Goal: Task Accomplishment & Management: Complete application form

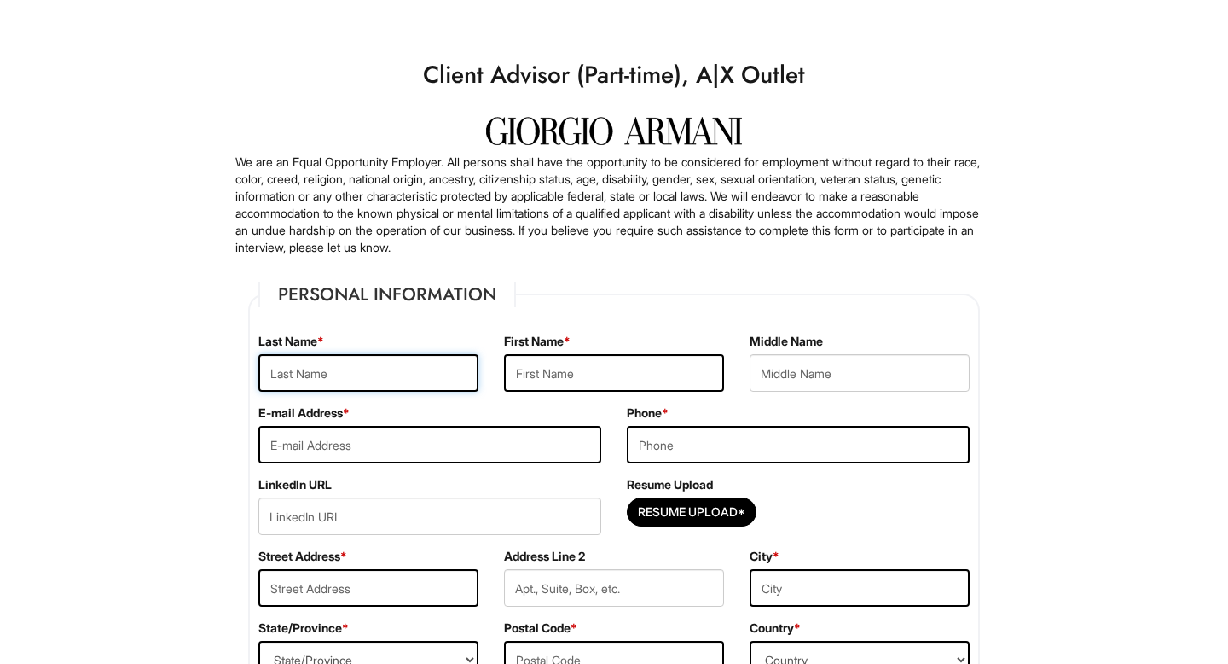
click at [364, 362] on input "text" at bounding box center [368, 373] width 220 height 38
type input "Vogt"
click at [610, 382] on input "text" at bounding box center [614, 373] width 220 height 38
type input "Geo"
click at [378, 452] on input "email" at bounding box center [429, 445] width 343 height 38
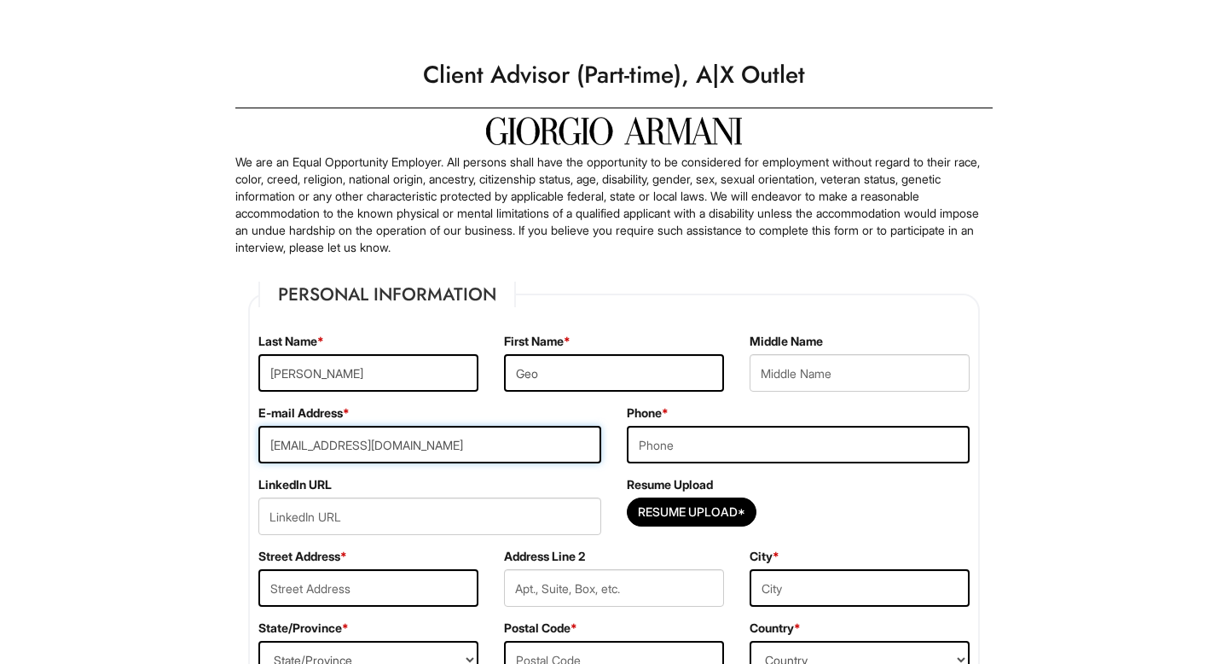
type input "geovogt2@gmail.com"
click at [701, 444] on input "tel" at bounding box center [798, 445] width 343 height 38
type input "7725771060"
click at [672, 508] on input "Resume Upload*" at bounding box center [692, 511] width 128 height 27
type input "C:\fakepath\Resume.pdf"
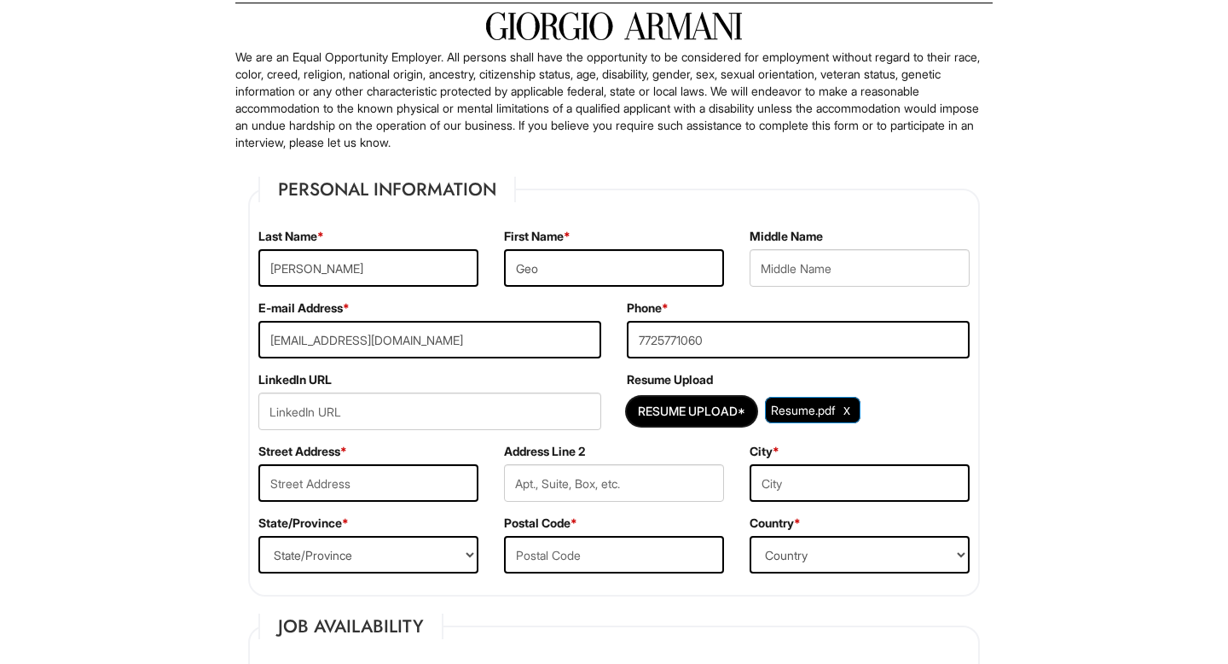
scroll to position [167, 0]
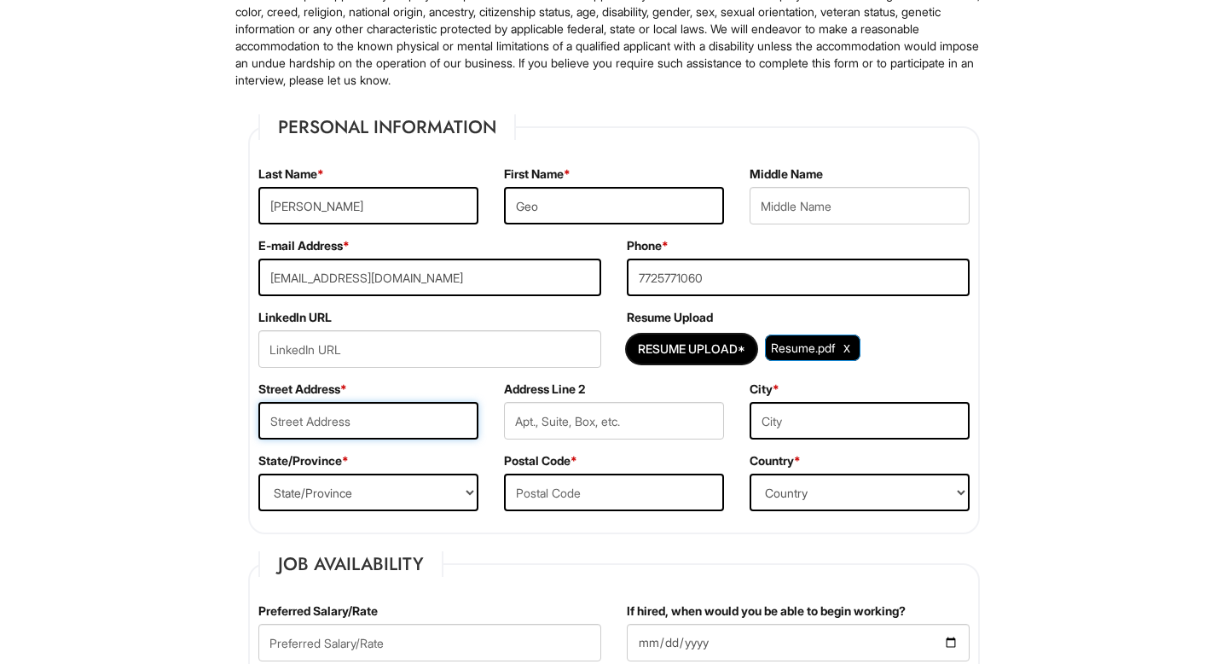
click at [405, 415] on input "text" at bounding box center [368, 421] width 220 height 38
type input "583 SW Romora Bay"
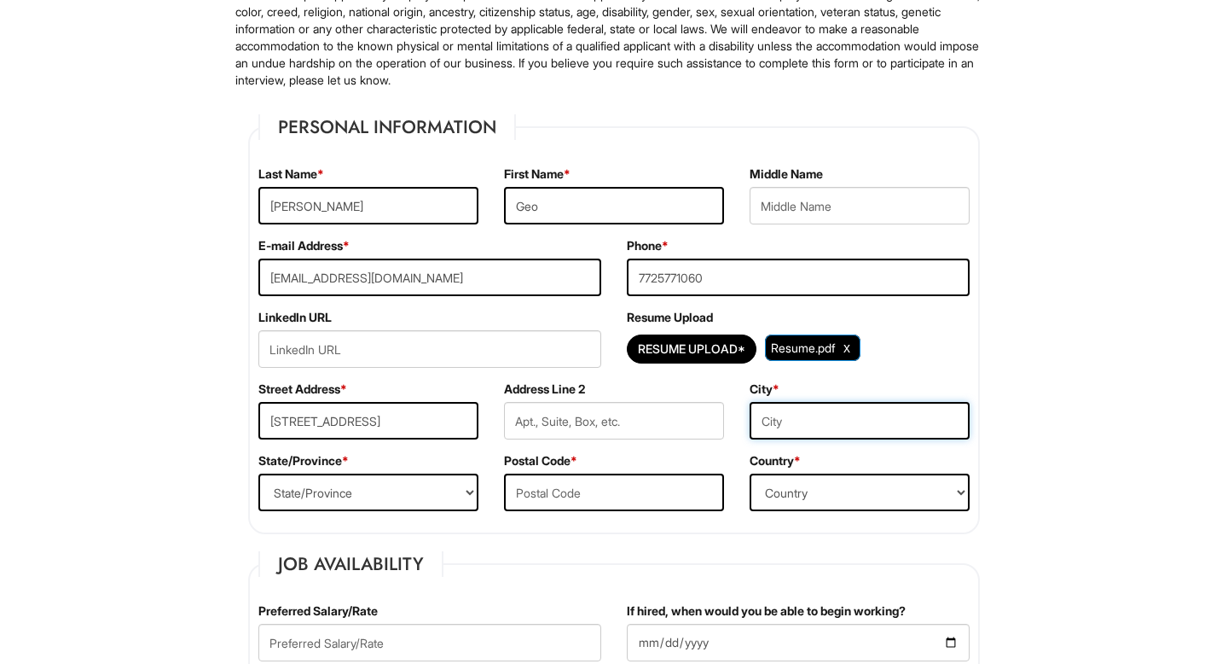
click at [861, 415] on input "text" at bounding box center [860, 421] width 220 height 38
type input "Port Saint Lucie"
click at [412, 487] on select "State/Province ALABAMA ALASKA ARIZONA ARKANSAS CALIFORNIA COLORADO CONNECTICUT …" at bounding box center [368, 492] width 220 height 38
select select "FL"
click at [258, 473] on select "State/Province ALABAMA ALASKA ARIZONA ARKANSAS CALIFORNIA COLORADO CONNECTICUT …" at bounding box center [368, 492] width 220 height 38
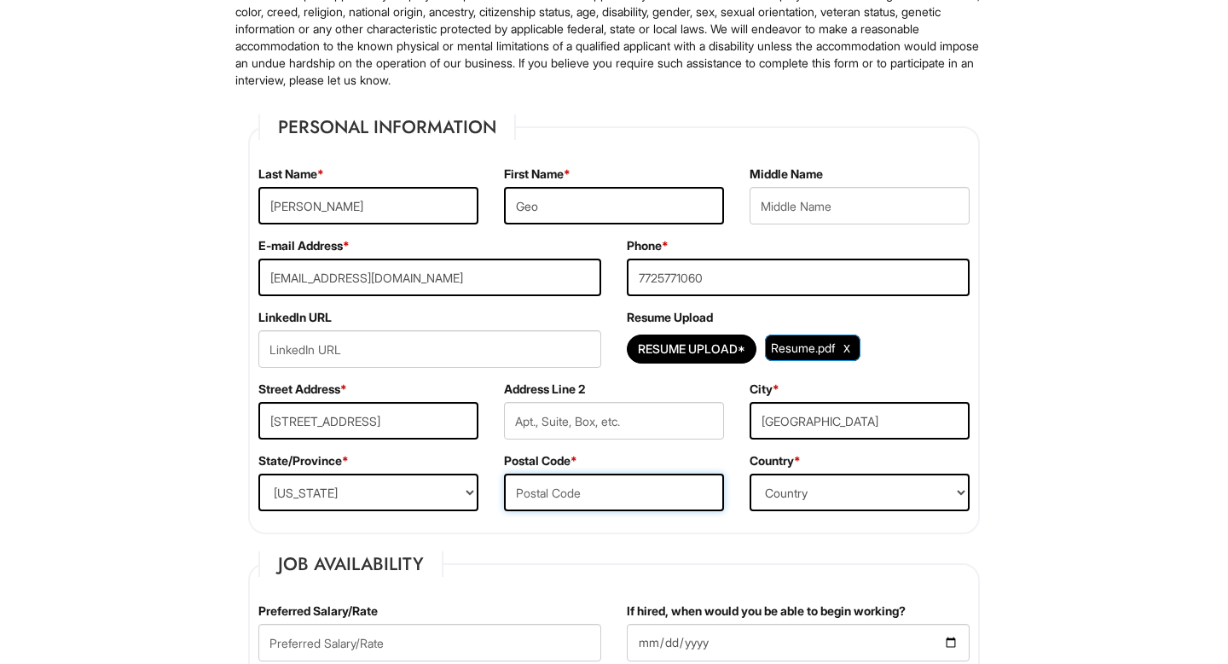
click at [553, 487] on input "text" at bounding box center [614, 492] width 220 height 38
type input "34986"
click at [768, 492] on select "Country Afghanistan Albania Algeria American Samoa Andorra Angola Anguilla Anta…" at bounding box center [860, 492] width 220 height 38
select select "United States of America"
click at [750, 473] on select "Country Afghanistan Albania Algeria American Samoa Andorra Angola Anguilla Anta…" at bounding box center [860, 492] width 220 height 38
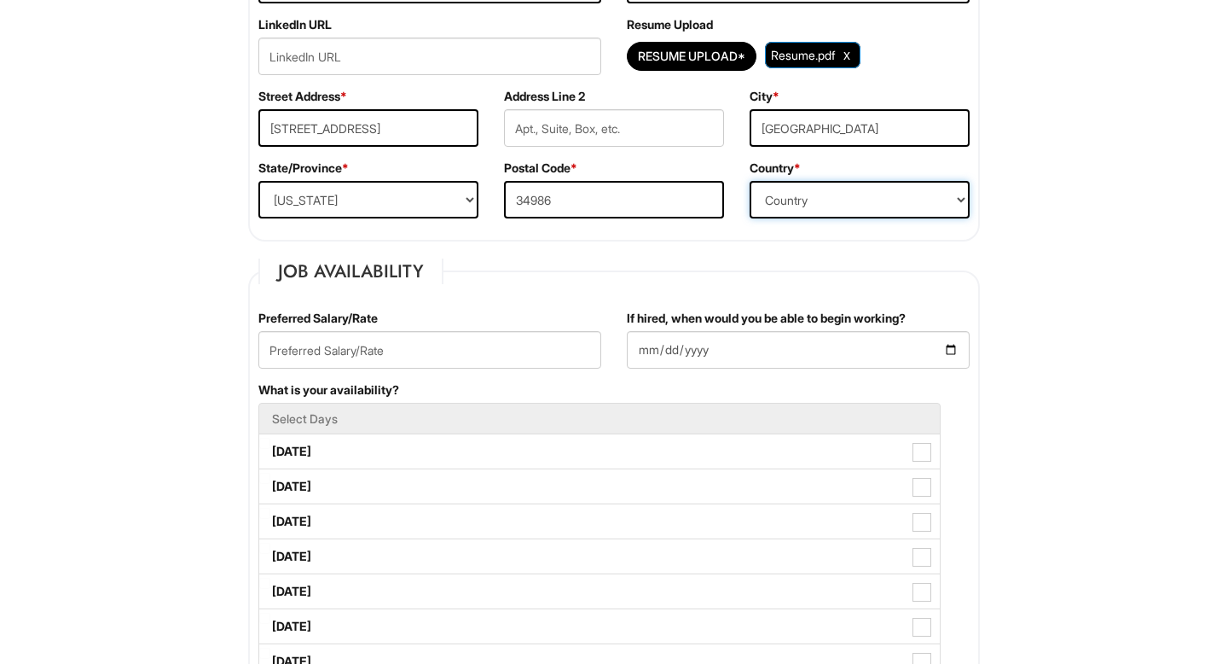
scroll to position [466, 0]
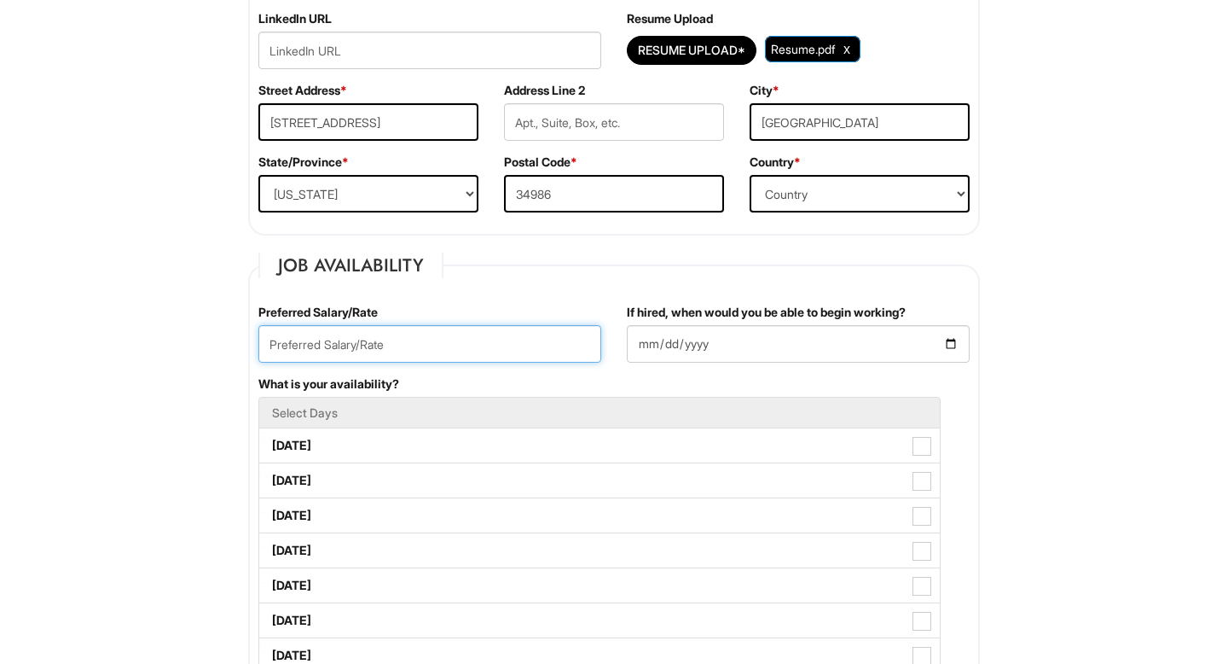
click at [480, 348] on input "text" at bounding box center [429, 344] width 343 height 38
type input "N/A"
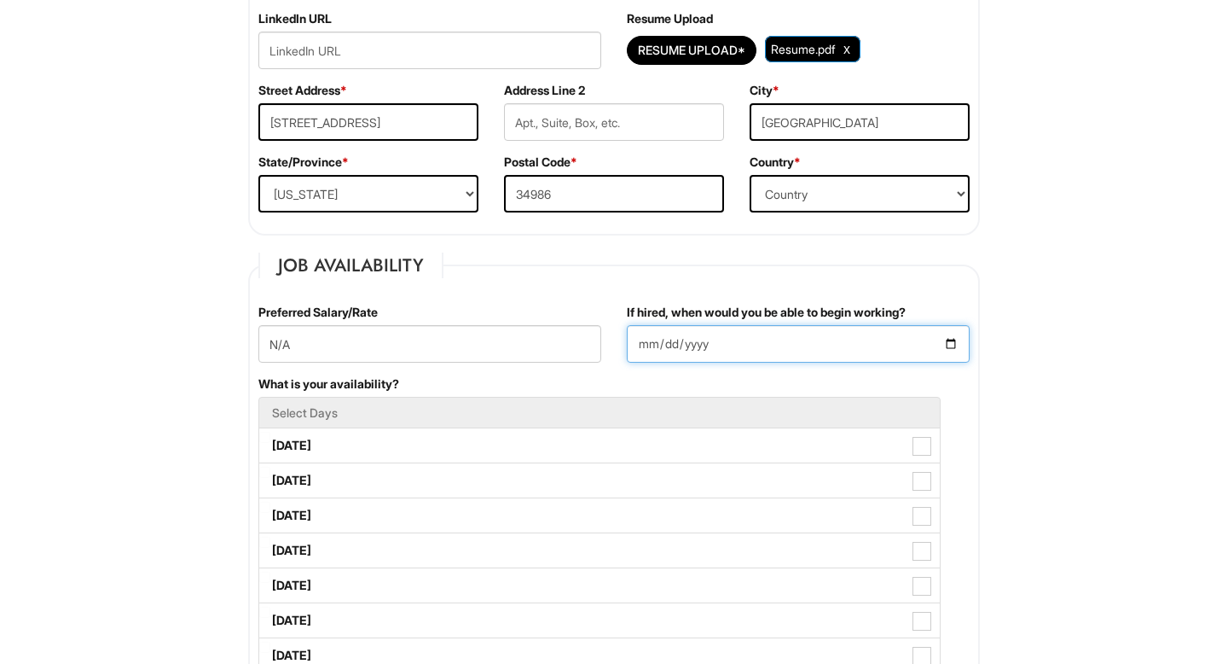
click at [715, 337] on input "If hired, when would you be able to begin working?" at bounding box center [798, 344] width 343 height 38
click at [736, 348] on input "If hired, when would you be able to begin working?" at bounding box center [798, 344] width 343 height 38
click at [664, 344] on input "If hired, when would you be able to begin working?" at bounding box center [798, 344] width 343 height 38
click at [637, 339] on input "If hired, when would you be able to begin working?" at bounding box center [798, 344] width 343 height 38
click at [738, 334] on input "If hired, when would you be able to begin working?" at bounding box center [798, 344] width 343 height 38
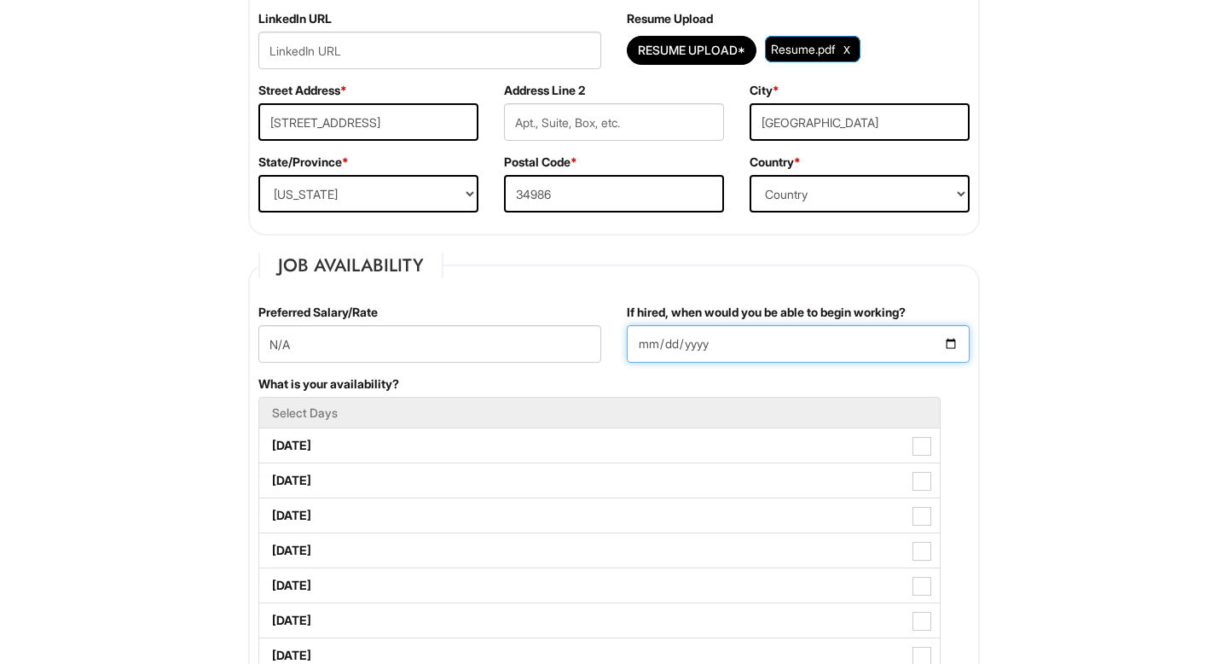
click at [953, 344] on input "If hired, when would you be able to begin working?" at bounding box center [798, 344] width 343 height 38
type input "2025-09-08"
click at [978, 382] on div "What is your availability? Select Days Monday Tuesday Wednesday Thursday Friday…" at bounding box center [614, 532] width 737 height 315
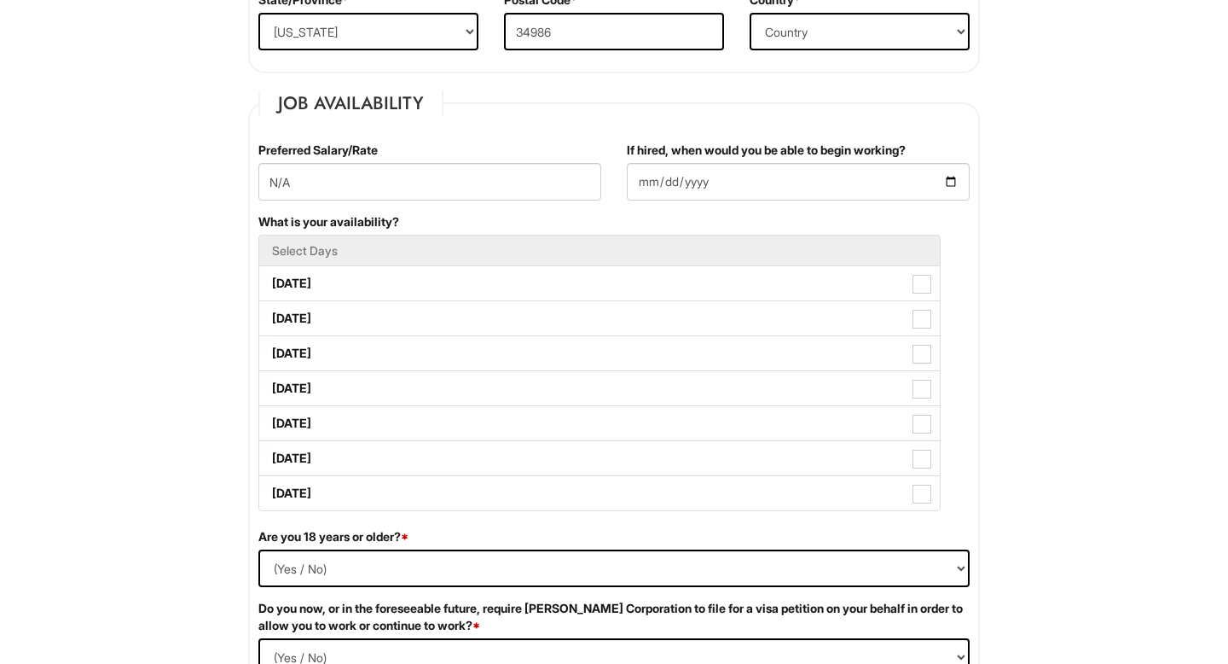
scroll to position [629, 0]
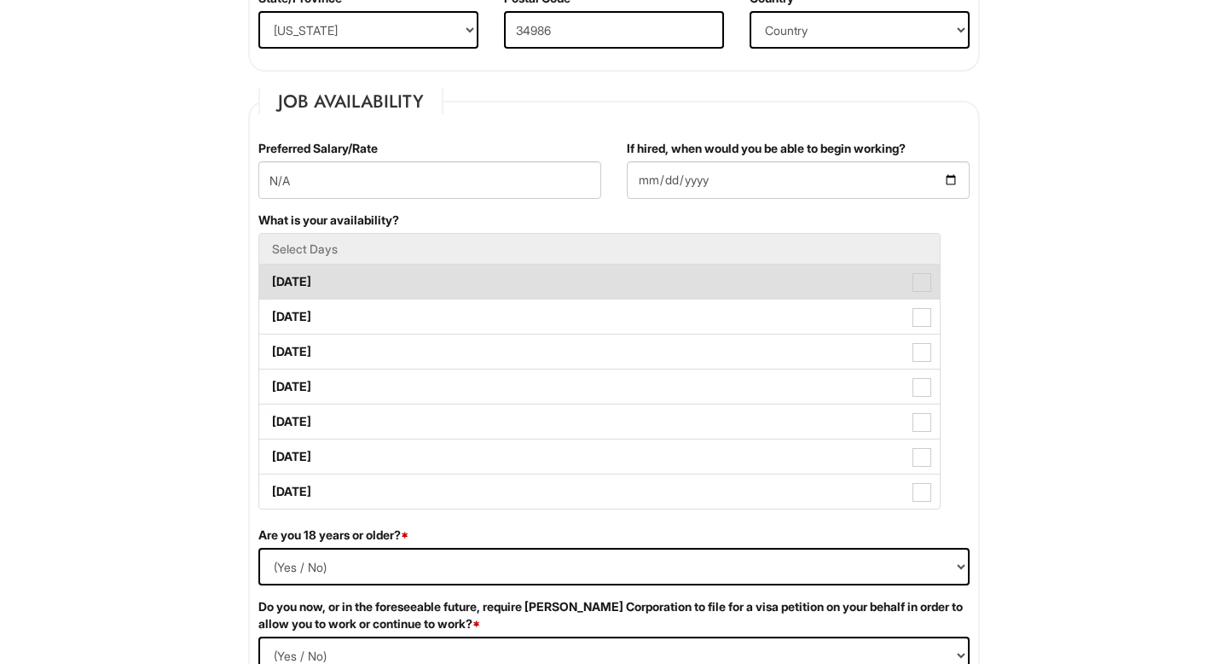
click at [923, 281] on span at bounding box center [922, 282] width 19 height 19
click at [270, 279] on Available_Monday "Monday" at bounding box center [264, 273] width 11 height 11
checkbox Available_Monday "true"
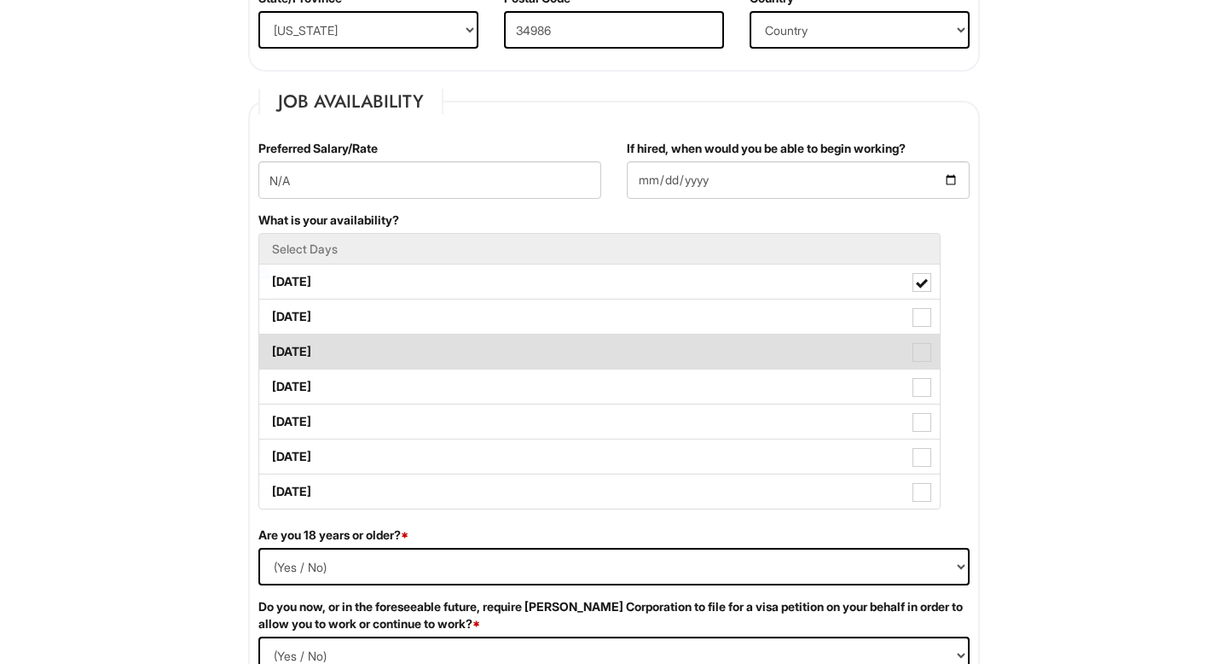
click at [923, 347] on span at bounding box center [922, 352] width 19 height 19
click at [270, 347] on Available_Wednesday "Wednesday" at bounding box center [264, 343] width 11 height 11
checkbox Available_Wednesday "true"
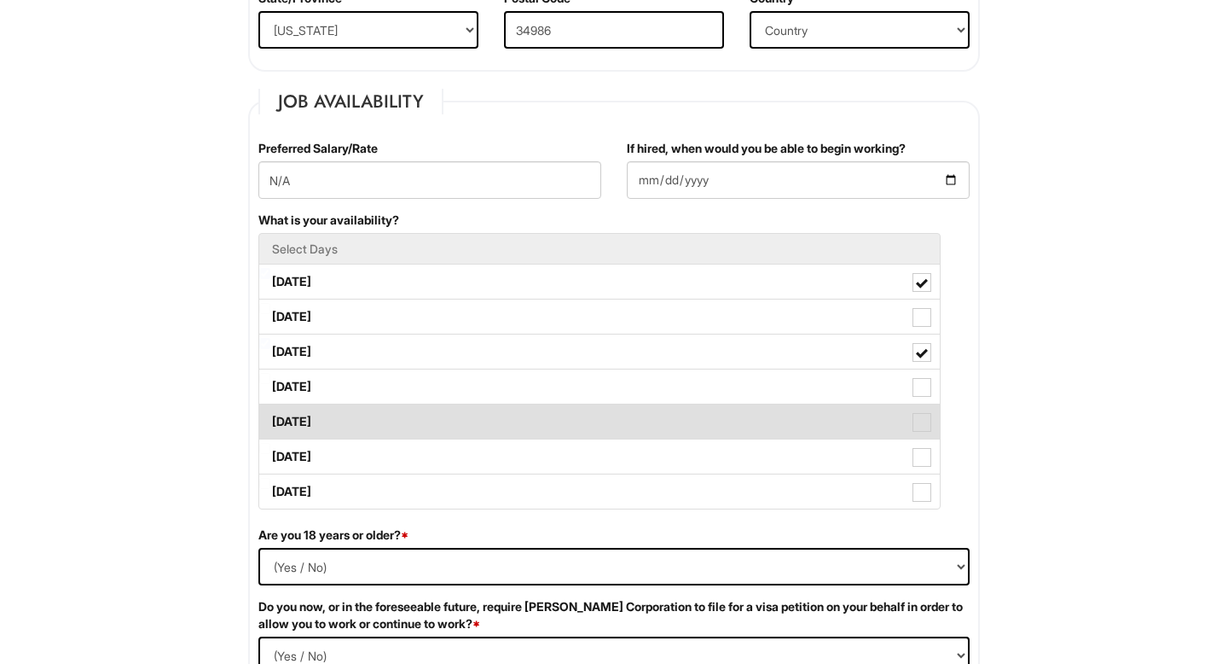
click at [917, 422] on span at bounding box center [922, 422] width 19 height 19
click at [270, 419] on Available_Friday "Friday" at bounding box center [264, 413] width 11 height 11
checkbox Available_Friday "true"
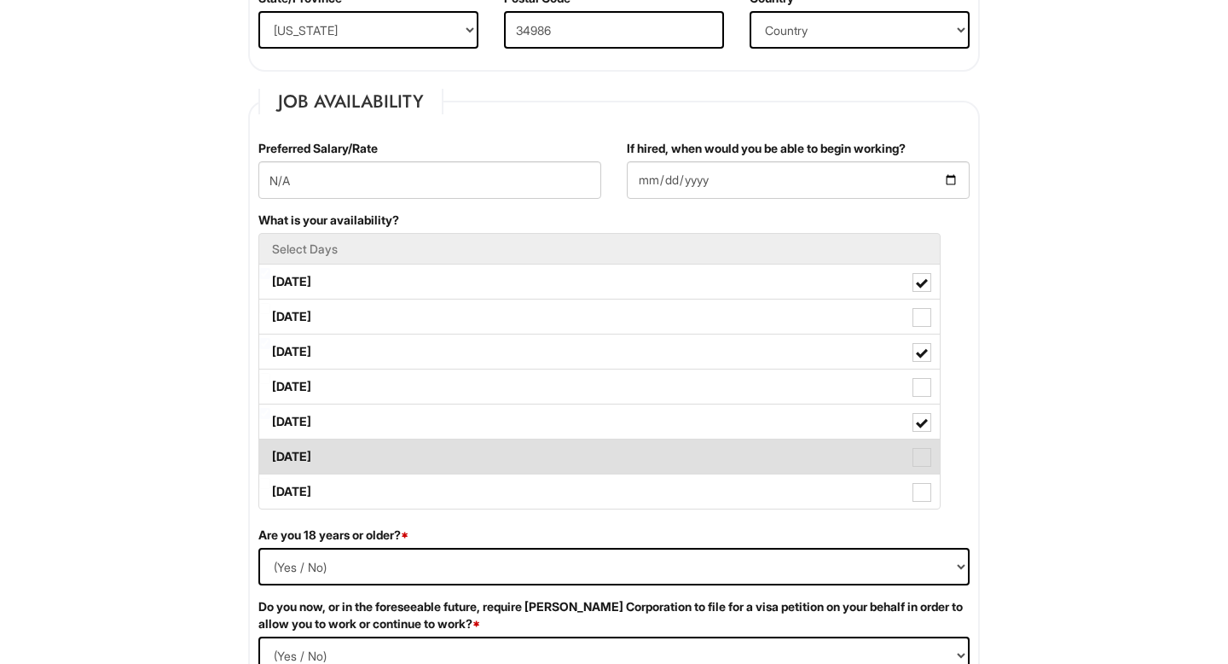
click at [919, 450] on span at bounding box center [922, 457] width 19 height 19
click at [270, 450] on Available_Saturday "Saturday" at bounding box center [264, 448] width 11 height 11
checkbox Available_Saturday "true"
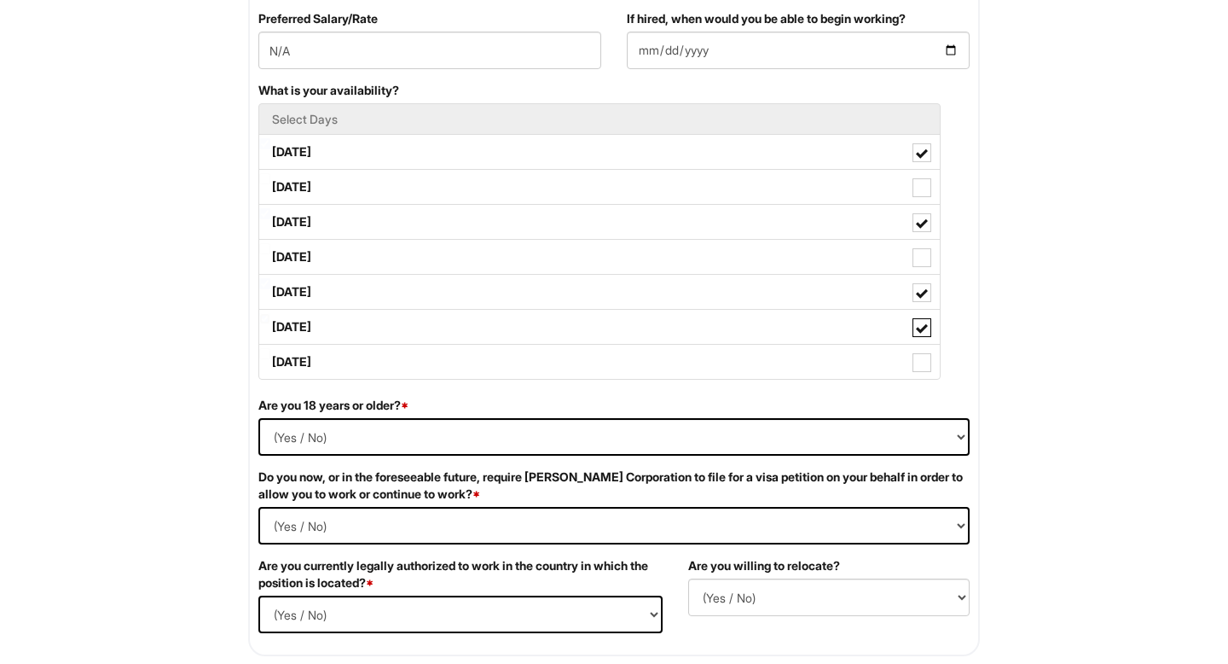
scroll to position [761, 0]
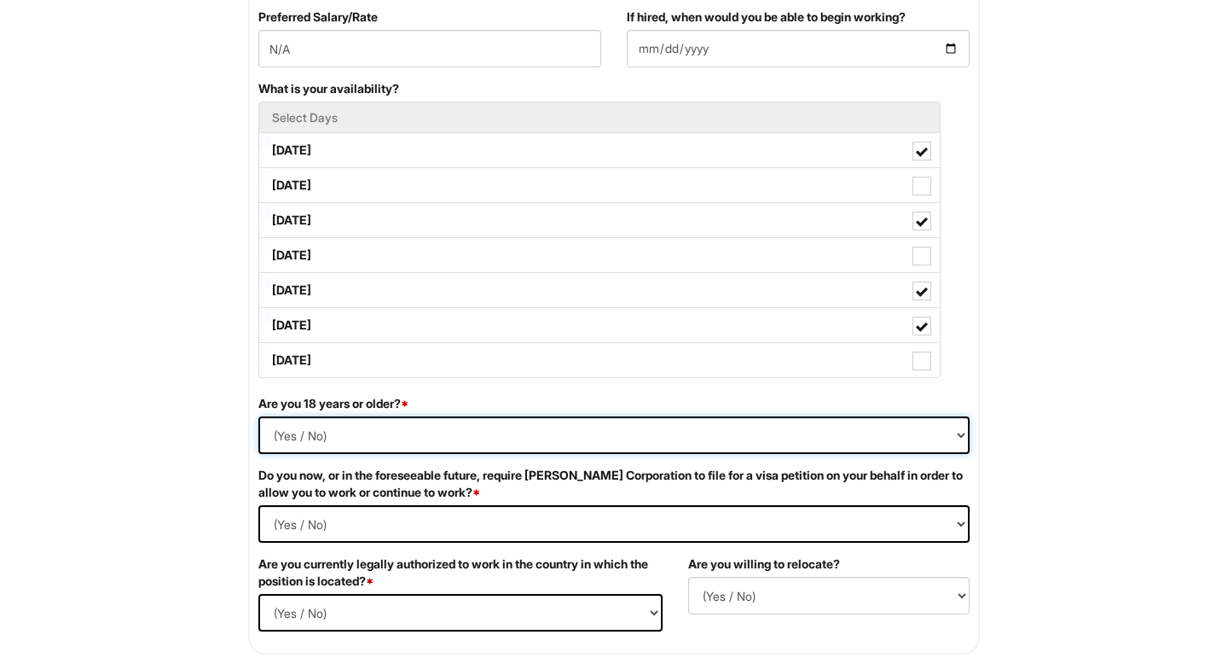
click at [875, 440] on select "(Yes / No) Yes No" at bounding box center [613, 435] width 711 height 38
select select "Yes"
click at [258, 416] on select "(Yes / No) Yes No" at bounding box center [613, 435] width 711 height 38
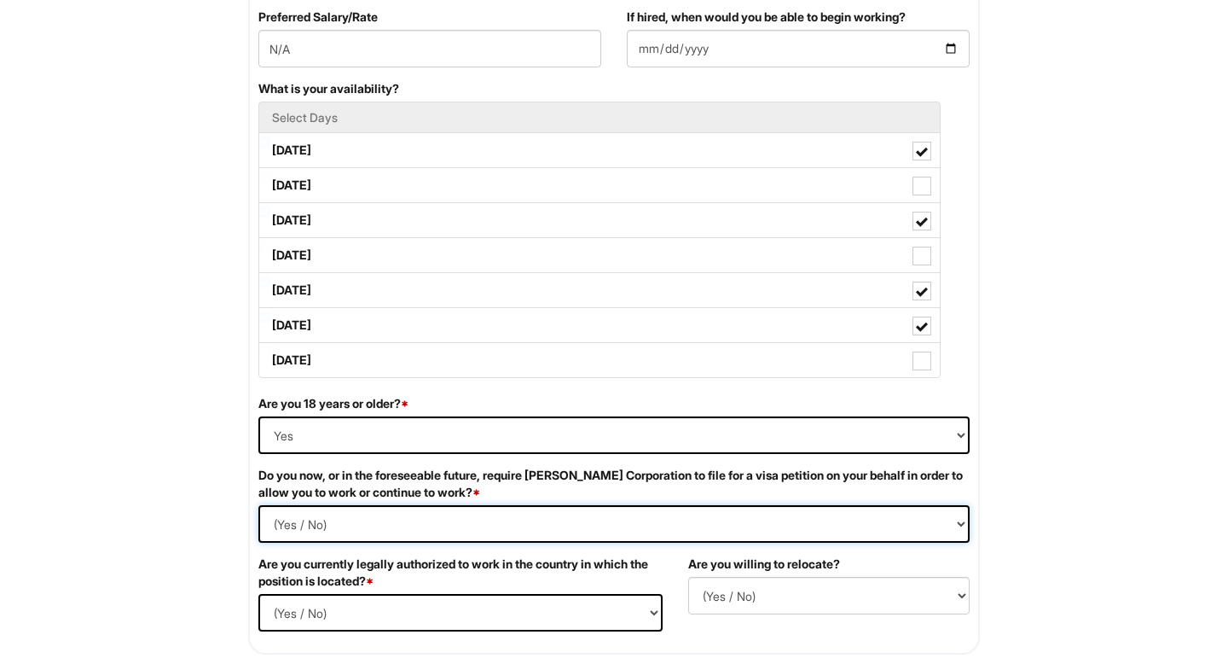
click at [722, 520] on Required "(Yes / No) Yes No" at bounding box center [613, 524] width 711 height 38
select Required "No"
click at [258, 505] on Required "(Yes / No) Yes No" at bounding box center [613, 524] width 711 height 38
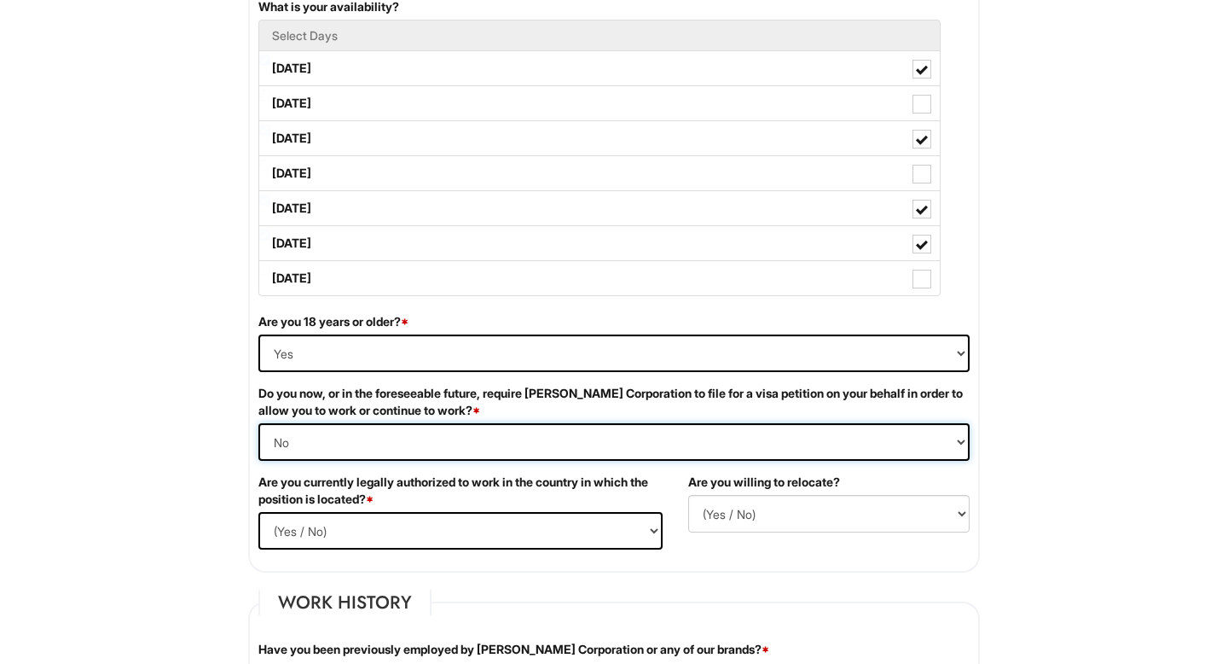
scroll to position [848, 0]
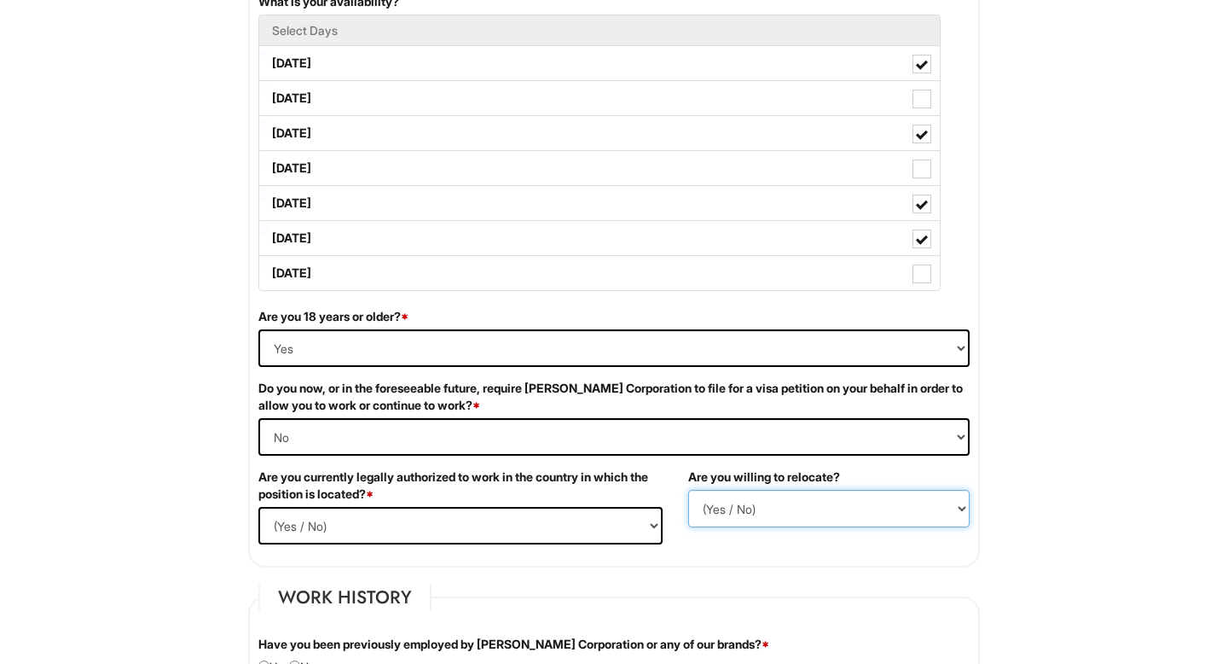
click at [735, 513] on select "(Yes / No) No Yes" at bounding box center [828, 509] width 281 height 38
select select "N"
click at [688, 490] on select "(Yes / No) No Yes" at bounding box center [828, 509] width 281 height 38
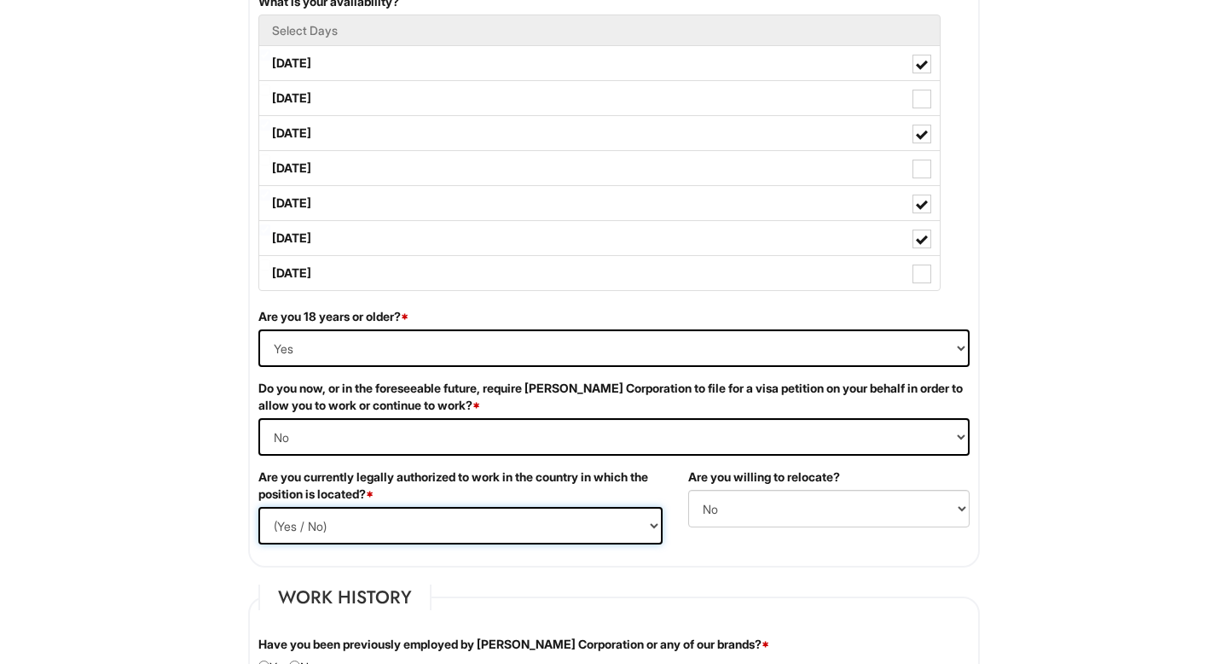
click at [576, 529] on select "(Yes / No) Yes No" at bounding box center [460, 526] width 404 height 38
select select "Yes"
click at [258, 507] on select "(Yes / No) Yes No" at bounding box center [460, 526] width 404 height 38
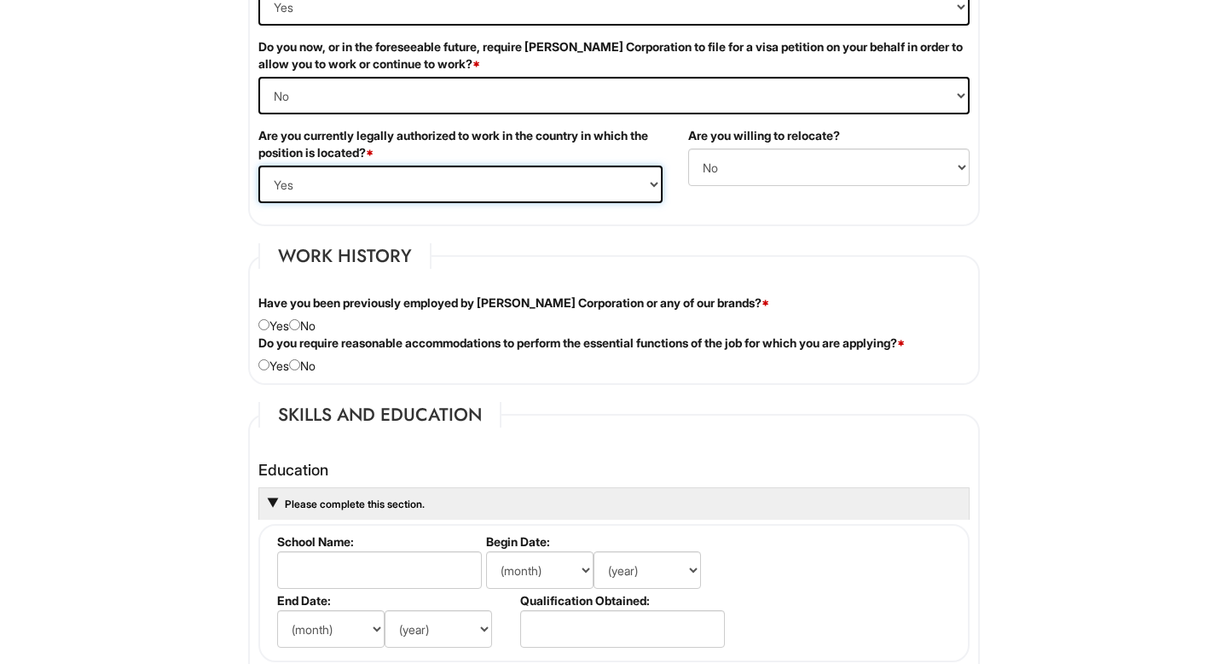
scroll to position [1191, 0]
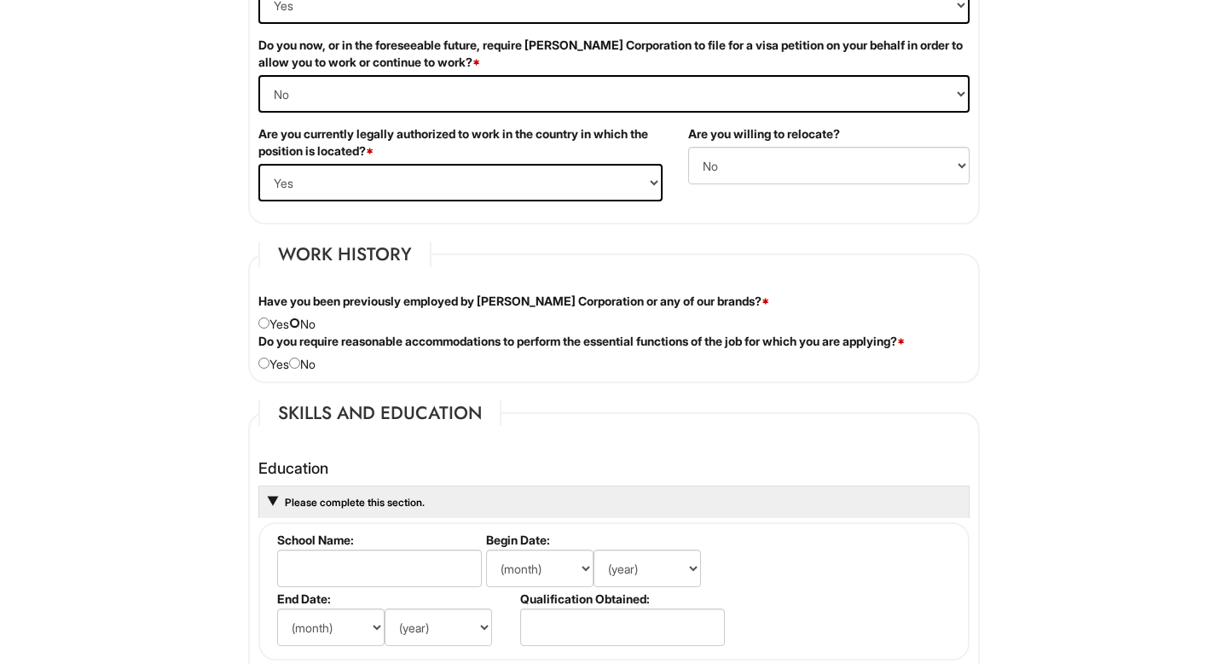
click at [300, 322] on input "radio" at bounding box center [294, 322] width 11 height 11
radio input "true"
click at [300, 362] on input "radio" at bounding box center [294, 362] width 11 height 11
radio input "true"
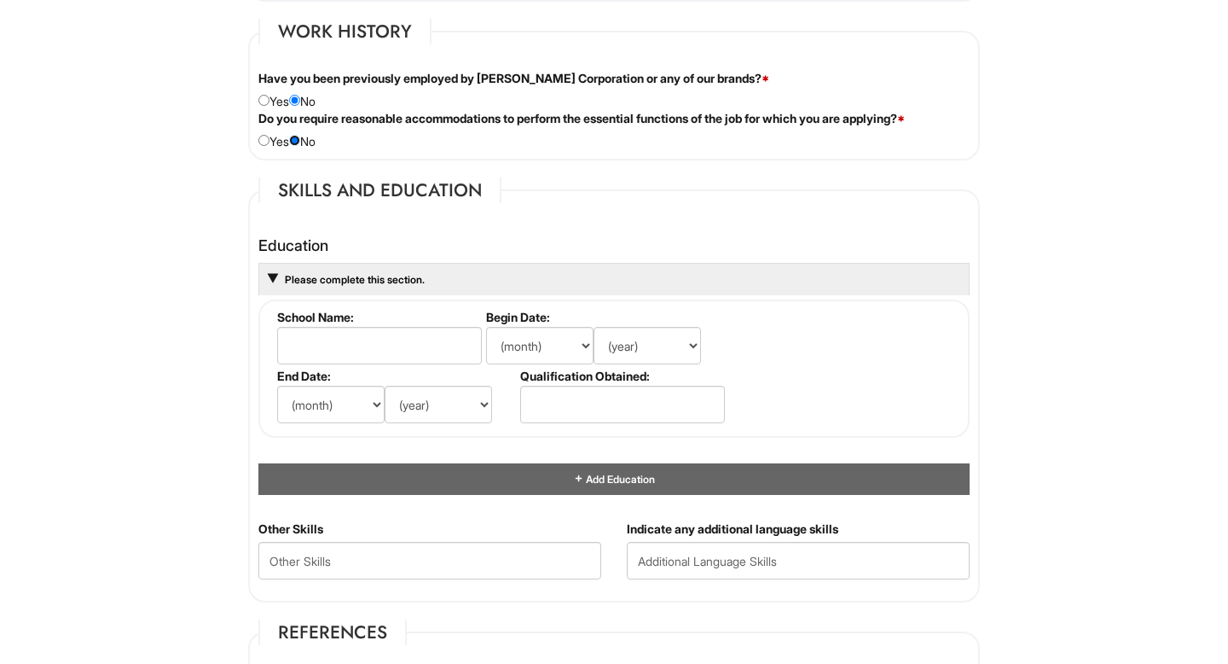
scroll to position [1416, 0]
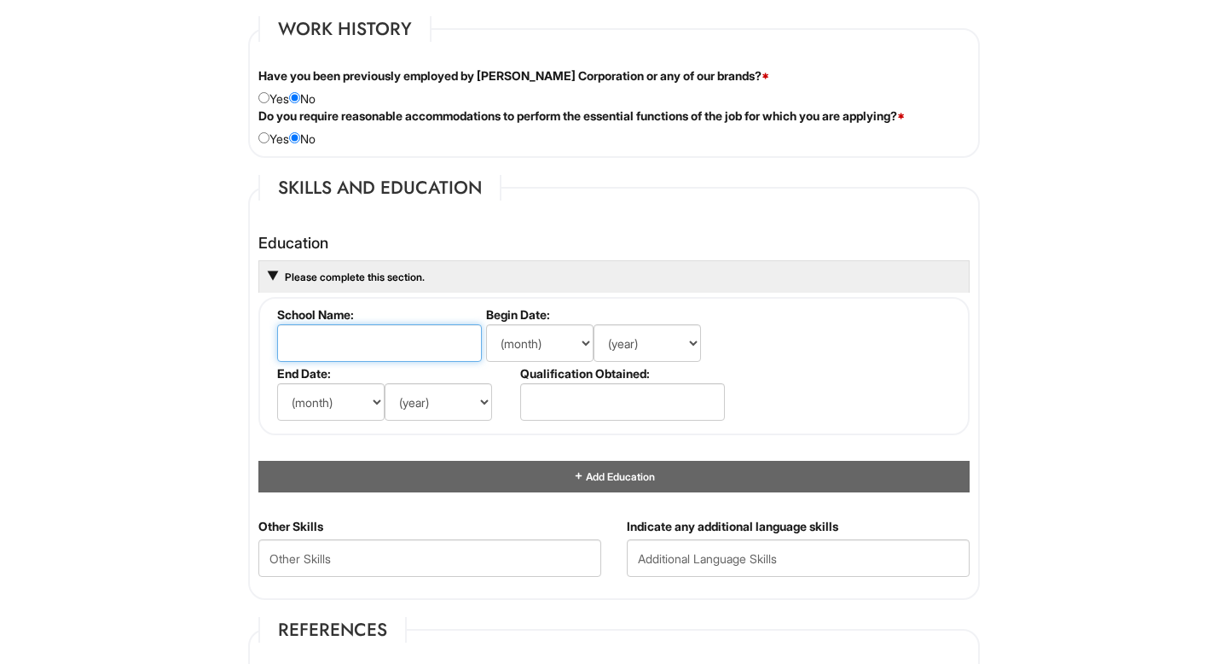
click at [436, 346] on input "text" at bounding box center [379, 343] width 205 height 38
type input "FIU"
click at [588, 343] on select "(month) Jan Feb Mar Apr May Jun Jul Aug Sep Oct Nov Dec" at bounding box center [539, 343] width 107 height 38
select select "8"
click at [486, 324] on select "(month) Jan Feb Mar Apr May Jun Jul Aug Sep Oct Nov Dec" at bounding box center [539, 343] width 107 height 38
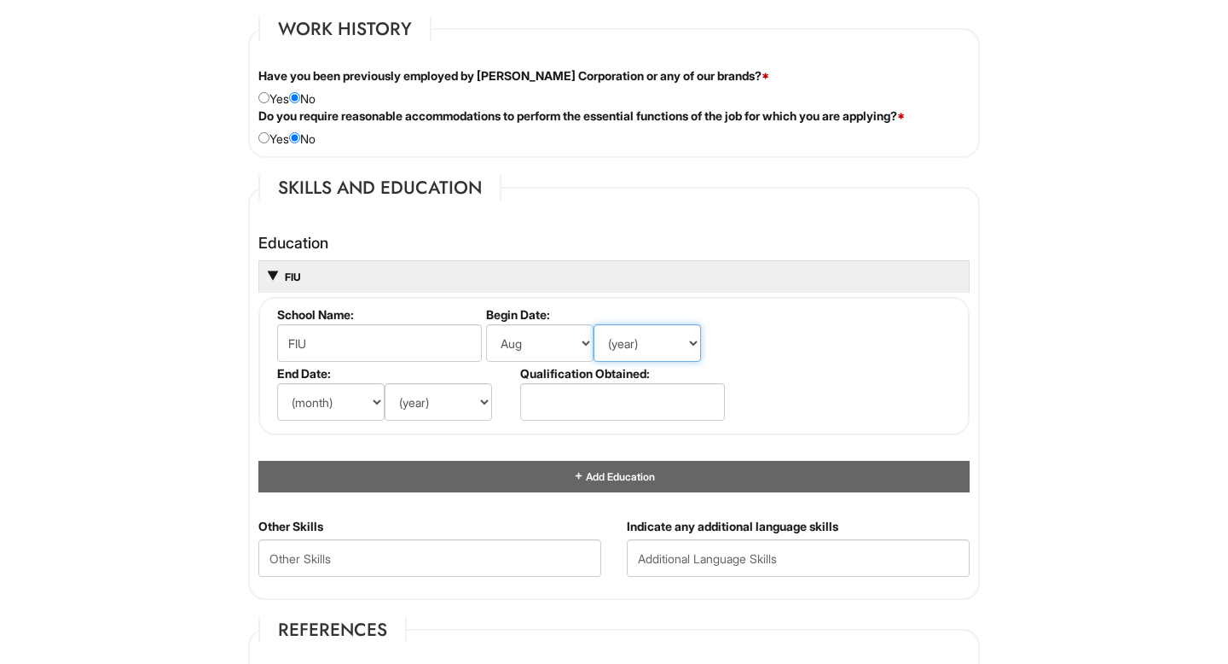
click at [640, 349] on select "(year) 2029 2028 2027 2026 2025 2024 2023 2022 2021 2020 2019 2018 2017 2016 20…" at bounding box center [647, 343] width 107 height 38
select select "2025"
click at [594, 324] on select "(year) 2029 2028 2027 2026 2025 2024 2023 2022 2021 2020 2019 2018 2017 2016 20…" at bounding box center [647, 343] width 107 height 38
click at [359, 403] on select "(month) Jan Feb Mar Apr May Jun Jul Aug Sep Oct Nov Dec" at bounding box center [330, 402] width 107 height 38
select select "8"
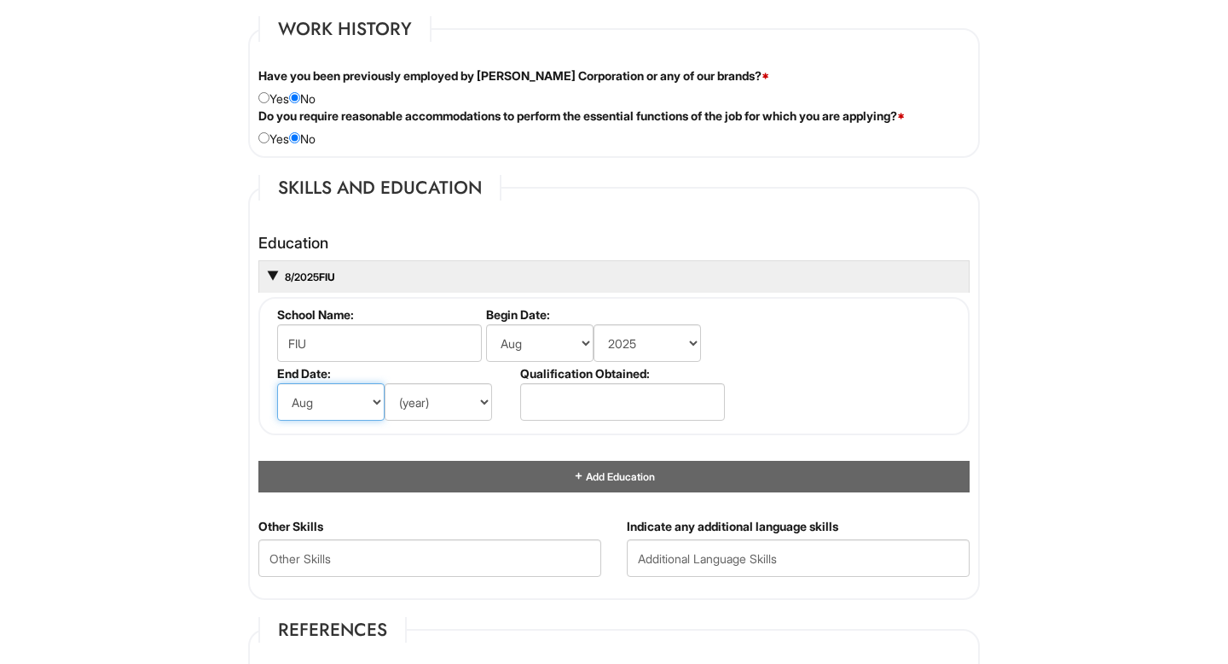
click at [277, 383] on select "(month) Jan Feb Mar Apr May Jun Jul Aug Sep Oct Nov Dec" at bounding box center [330, 402] width 107 height 38
click at [458, 407] on select "(year) 2029 2028 2027 2026 2025 2024 2023 2022 2021 2020 2019 2018 2017 2016 20…" at bounding box center [438, 402] width 107 height 38
select select "2027"
click at [385, 383] on select "(year) 2029 2028 2027 2026 2025 2024 2023 2022 2021 2020 2019 2018 2017 2016 20…" at bounding box center [438, 402] width 107 height 38
click at [971, 334] on div "Education FIU School Name: FIU Begin Date: (month) Jan Feb Mar Apr May Jun Jul …" at bounding box center [614, 372] width 737 height 292
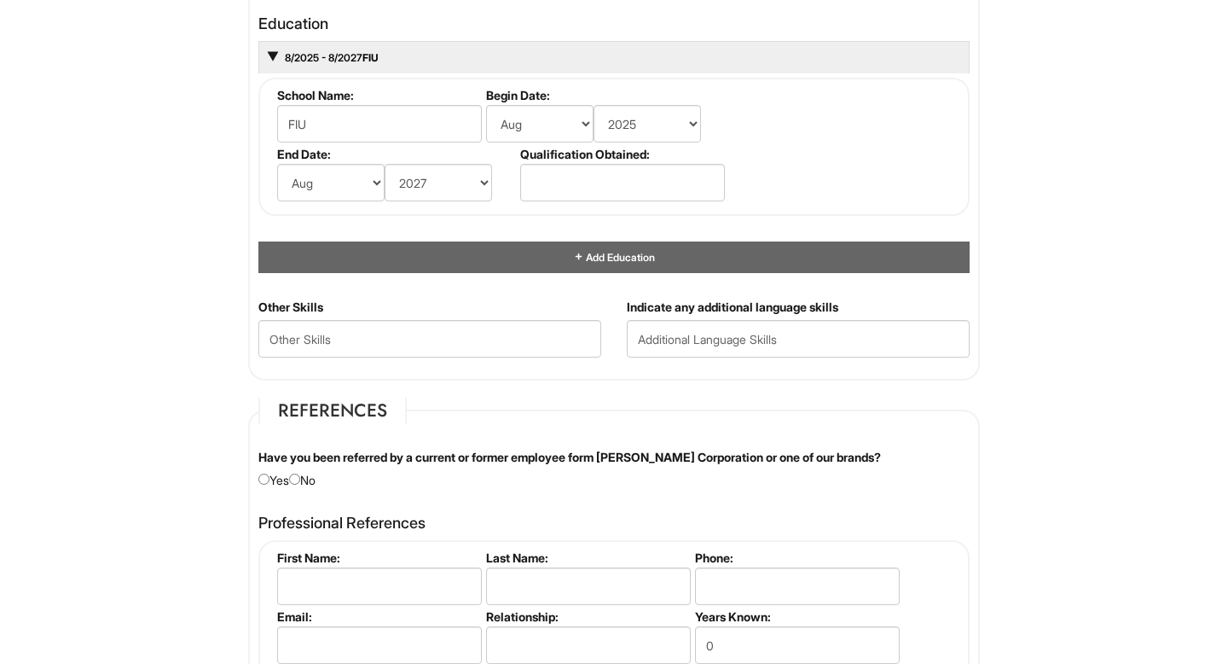
scroll to position [1651, 0]
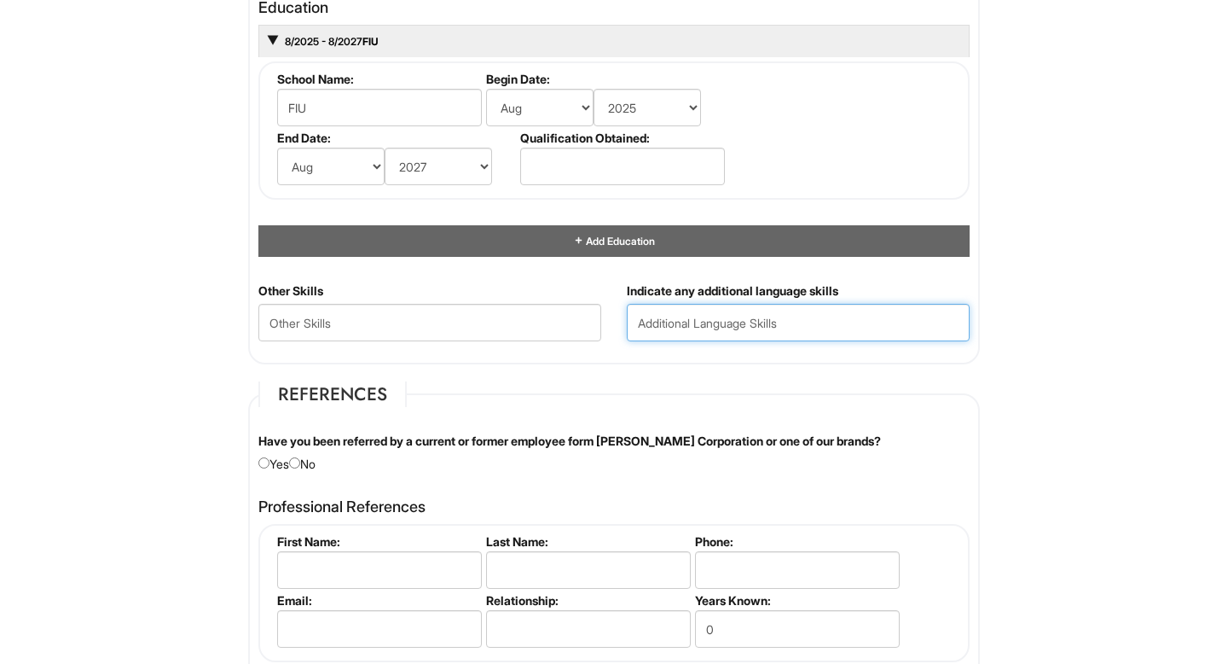
click at [670, 321] on input "text" at bounding box center [798, 323] width 343 height 38
type input "Spanish"
click at [715, 411] on fieldset "References Have you been referred by a current or former employee form Giorgio …" at bounding box center [614, 621] width 732 height 480
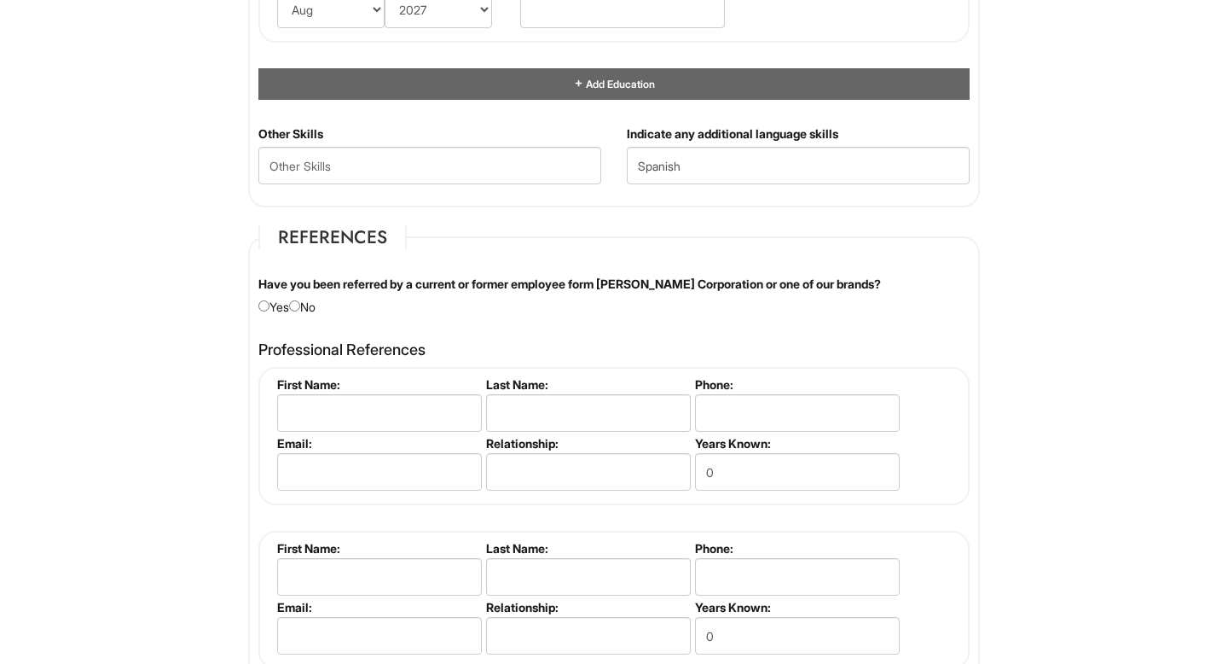
scroll to position [1811, 0]
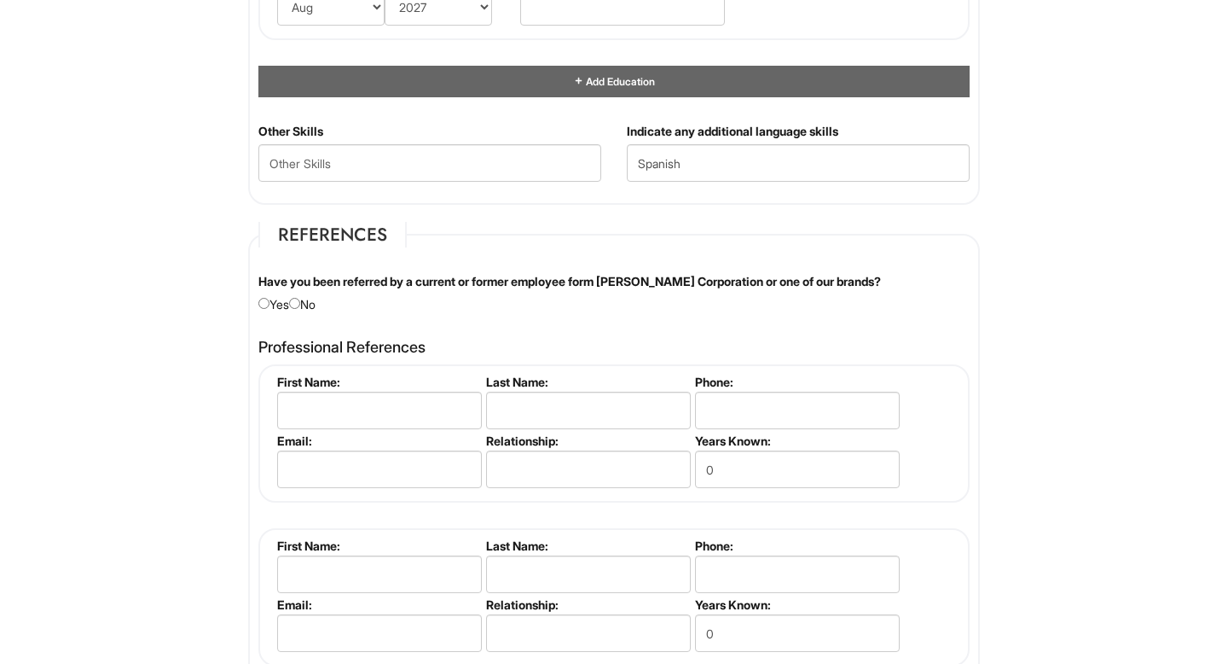
click at [308, 304] on div "Have you been referred by a current or former employee form Giorgio Armani Corp…" at bounding box center [614, 293] width 737 height 40
click at [300, 304] on input "radio" at bounding box center [294, 303] width 11 height 11
radio input "true"
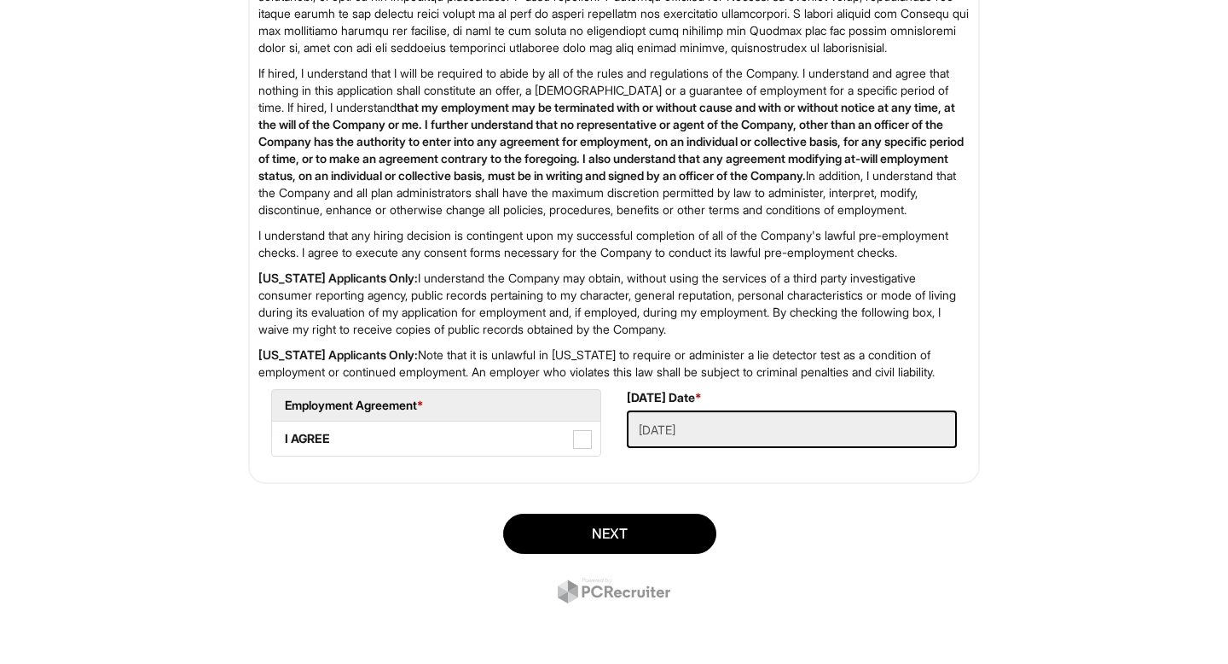
scroll to position [2723, 0]
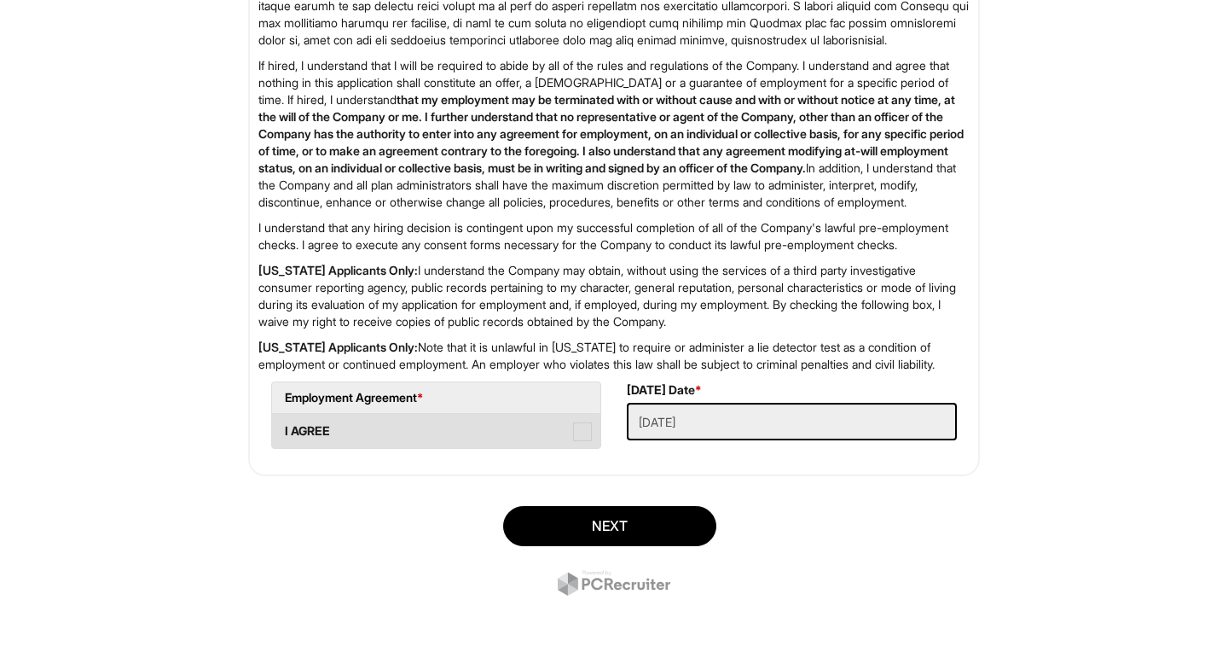
click at [586, 436] on span at bounding box center [582, 431] width 19 height 19
click at [283, 428] on AGREE "I AGREE" at bounding box center [277, 422] width 11 height 11
checkbox AGREE "true"
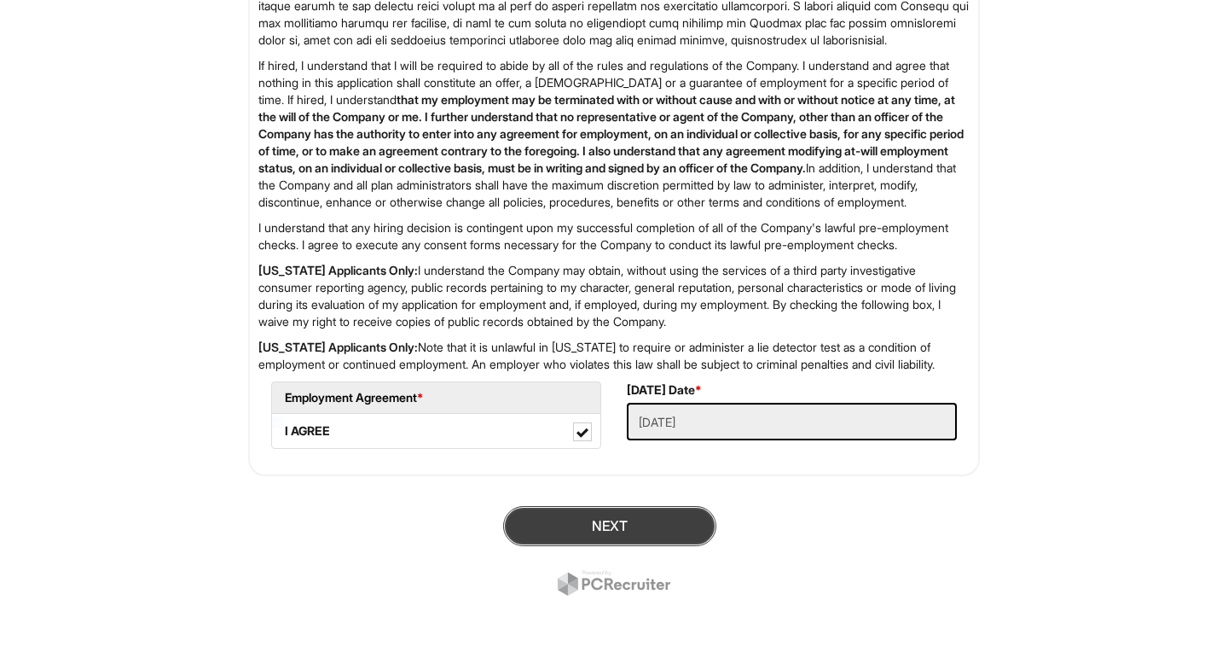
click at [600, 543] on button "Next" at bounding box center [609, 526] width 213 height 40
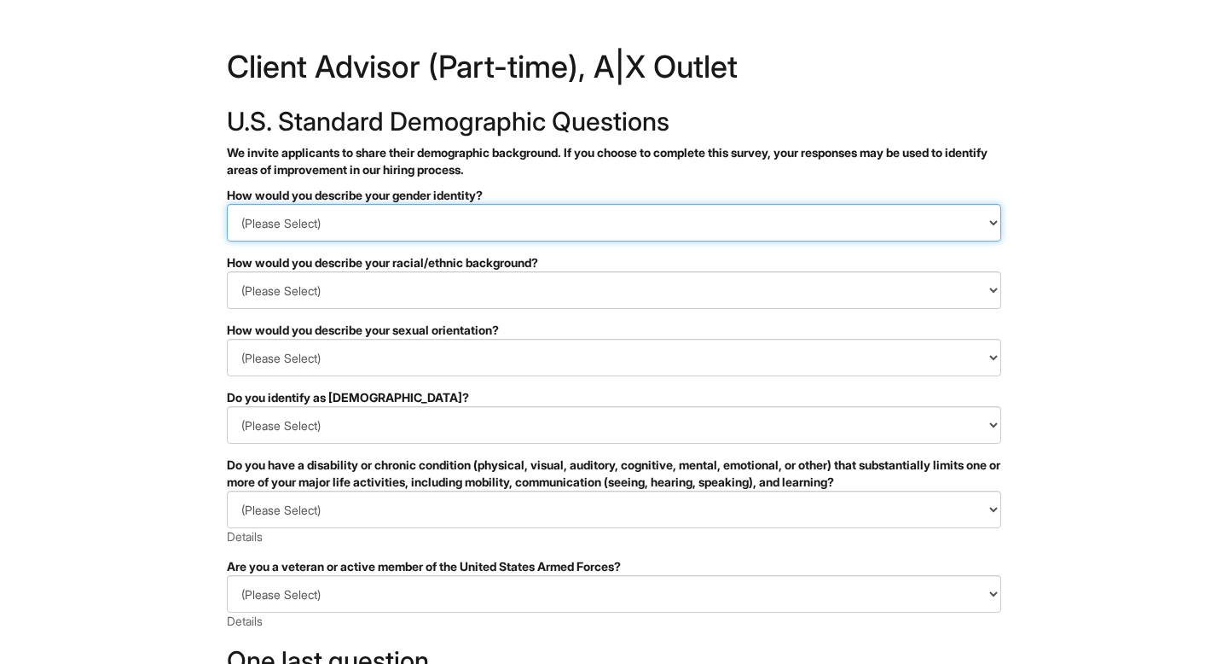
click at [601, 232] on select "(Please Select) Man Woman [DEMOGRAPHIC_DATA] I prefer to self-describe I don't …" at bounding box center [614, 223] width 774 height 38
select select "Man"
click at [227, 204] on select "(Please Select) Man Woman [DEMOGRAPHIC_DATA] I prefer to self-describe I don't …" at bounding box center [614, 223] width 774 height 38
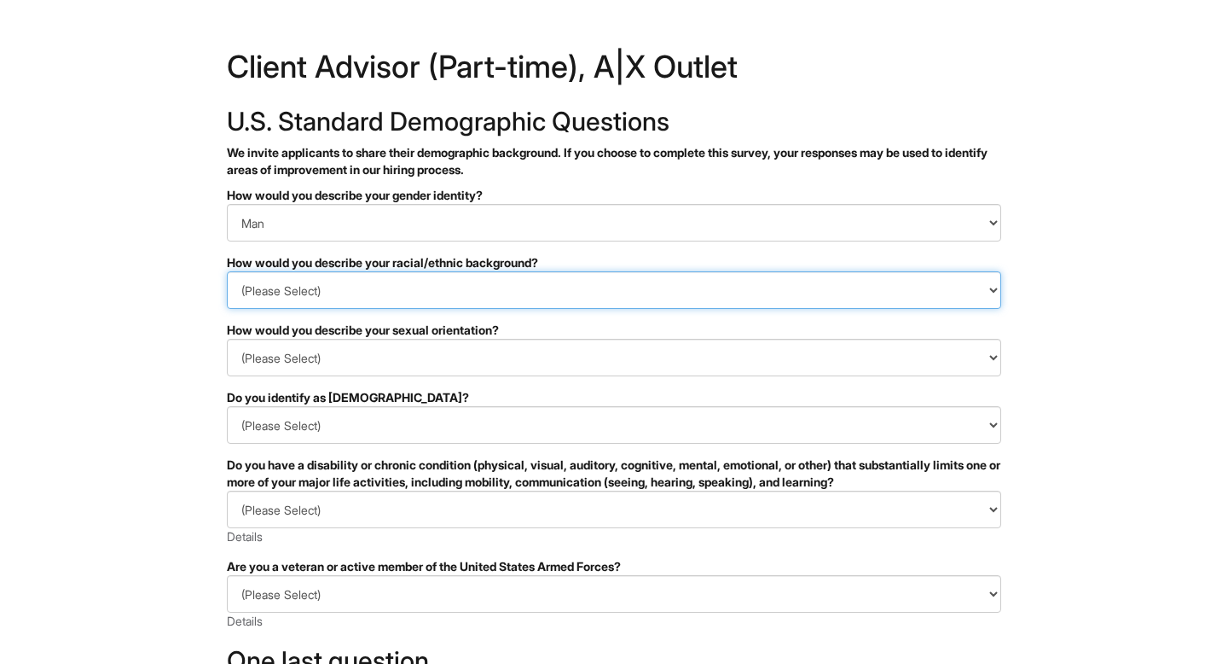
click at [554, 285] on select "(Please Select) Black or of African descent East Asian Hispanic, Latinx or of S…" at bounding box center [614, 290] width 774 height 38
select select "Hispanic, Latinx or of Spanish Origin"
click at [227, 271] on select "(Please Select) Black or of African descent East Asian Hispanic, Latinx or of S…" at bounding box center [614, 290] width 774 height 38
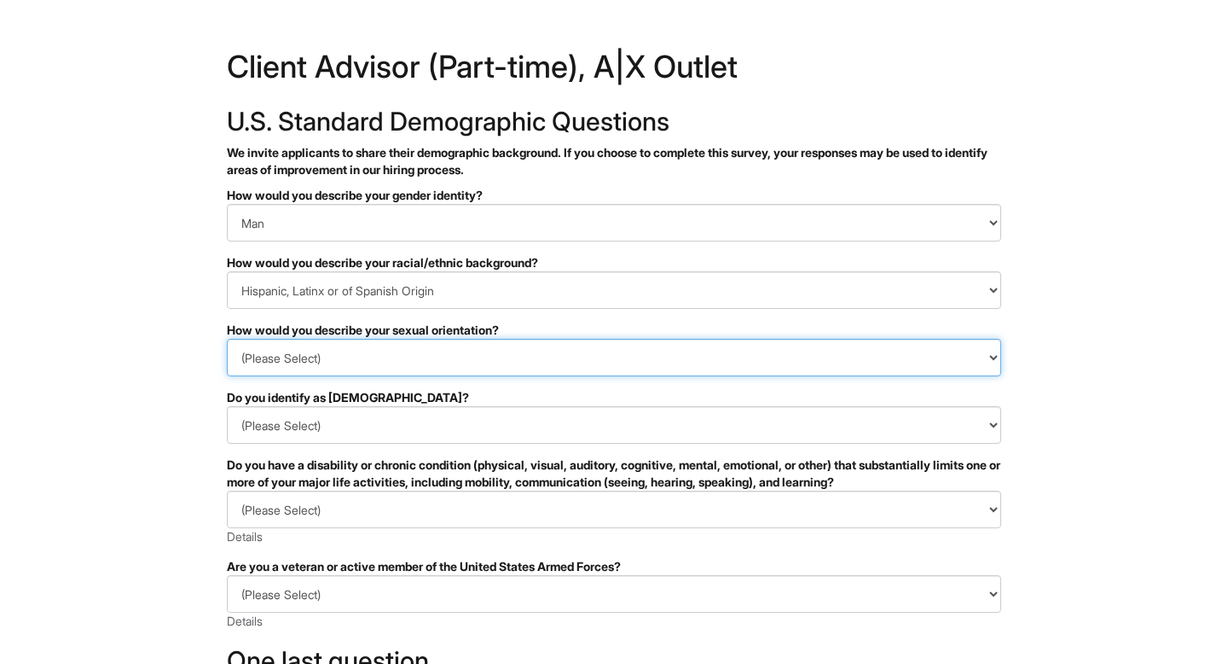
click at [524, 364] on select "(Please Select) Asexual Bisexual and/or pansexual Gay Heterosexual Lesbian Quee…" at bounding box center [614, 358] width 774 height 38
select select "Heterosexual"
click at [227, 339] on select "(Please Select) Asexual Bisexual and/or pansexual Gay Heterosexual Lesbian Quee…" at bounding box center [614, 358] width 774 height 38
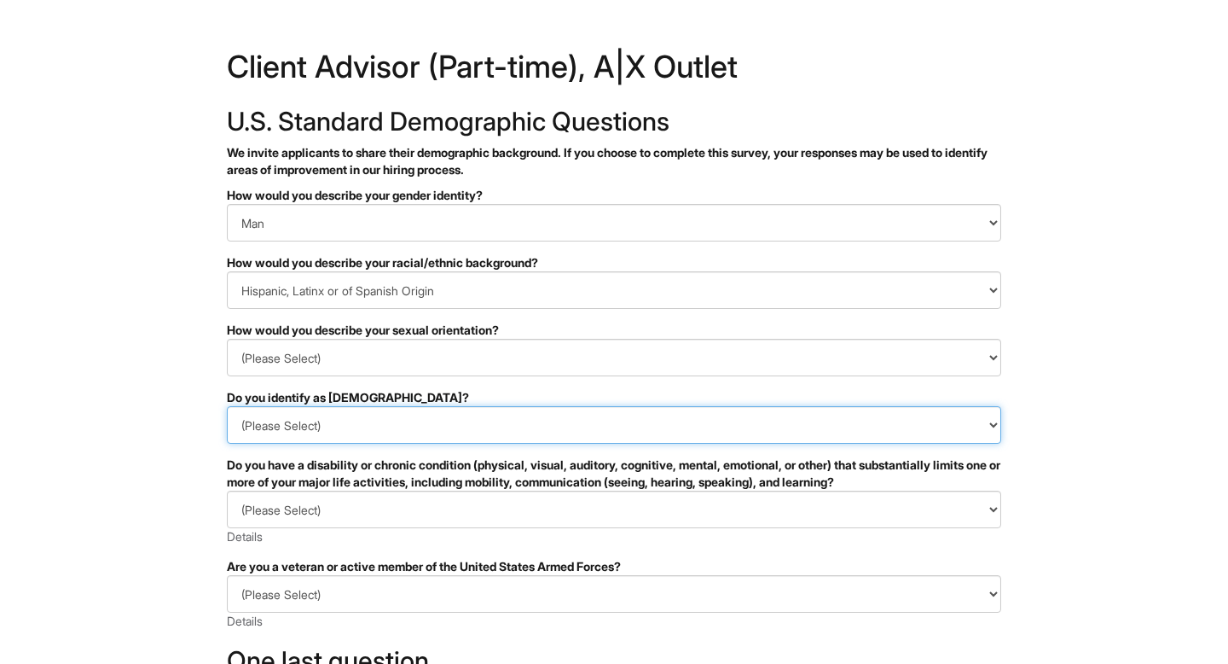
click at [386, 412] on select "(Please Select) Yes No I prefer to self-describe I don't wish to answer" at bounding box center [614, 425] width 774 height 38
select select "No"
click at [227, 406] on select "(Please Select) Yes No I prefer to self-describe I don't wish to answer" at bounding box center [614, 425] width 774 height 38
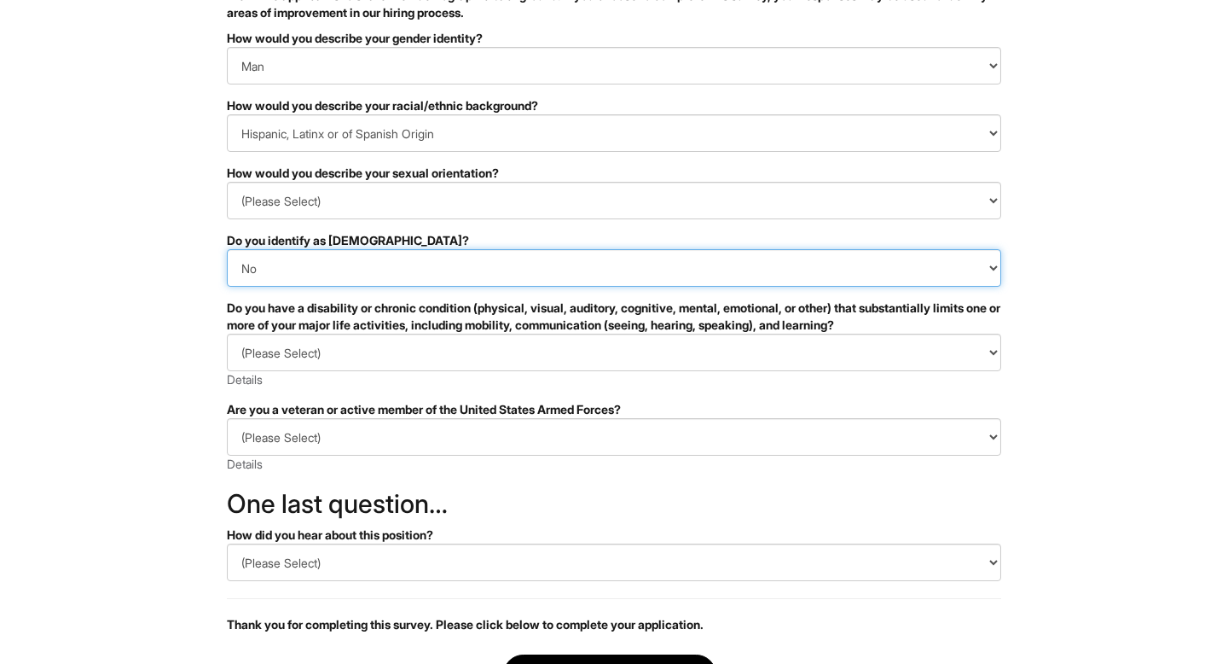
scroll to position [159, 0]
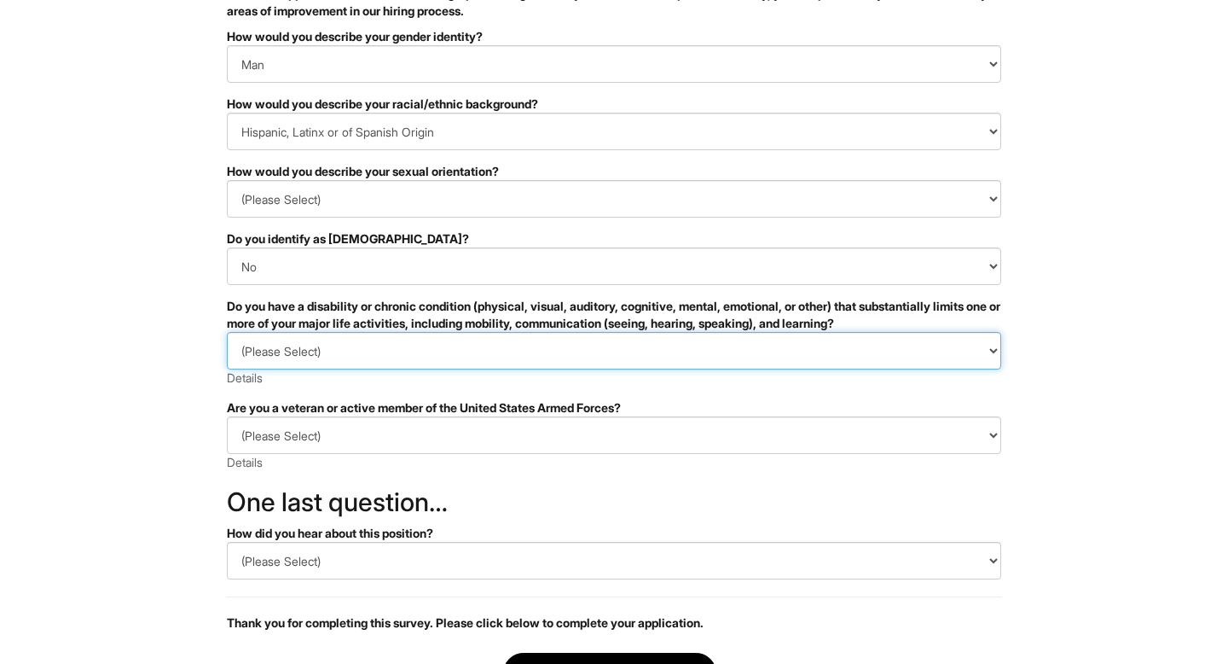
click at [484, 347] on select "(Please Select) YES, I HAVE A DISABILITY (or previously had a disability) NO, I…" at bounding box center [614, 351] width 774 height 38
select select "NO, I DON'T HAVE A DISABILITY"
click at [227, 332] on select "(Please Select) YES, I HAVE A DISABILITY (or previously had a disability) NO, I…" at bounding box center [614, 351] width 774 height 38
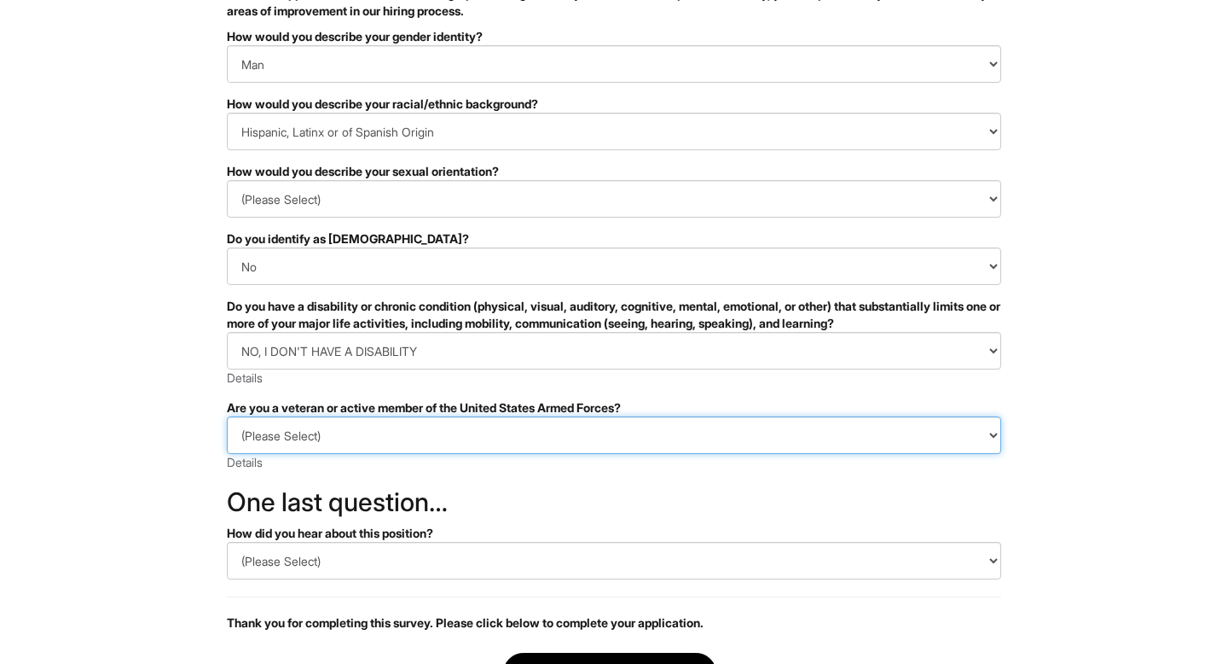
click at [478, 421] on select "(Please Select) I IDENTIFY AS ONE OR MORE OF THE CLASSIFICATIONS OF PROTECTED V…" at bounding box center [614, 435] width 774 height 38
select select "I AM NOT A PROTECTED VETERAN"
click at [227, 416] on select "(Please Select) I IDENTIFY AS ONE OR MORE OF THE CLASSIFICATIONS OF PROTECTED V…" at bounding box center [614, 435] width 774 height 38
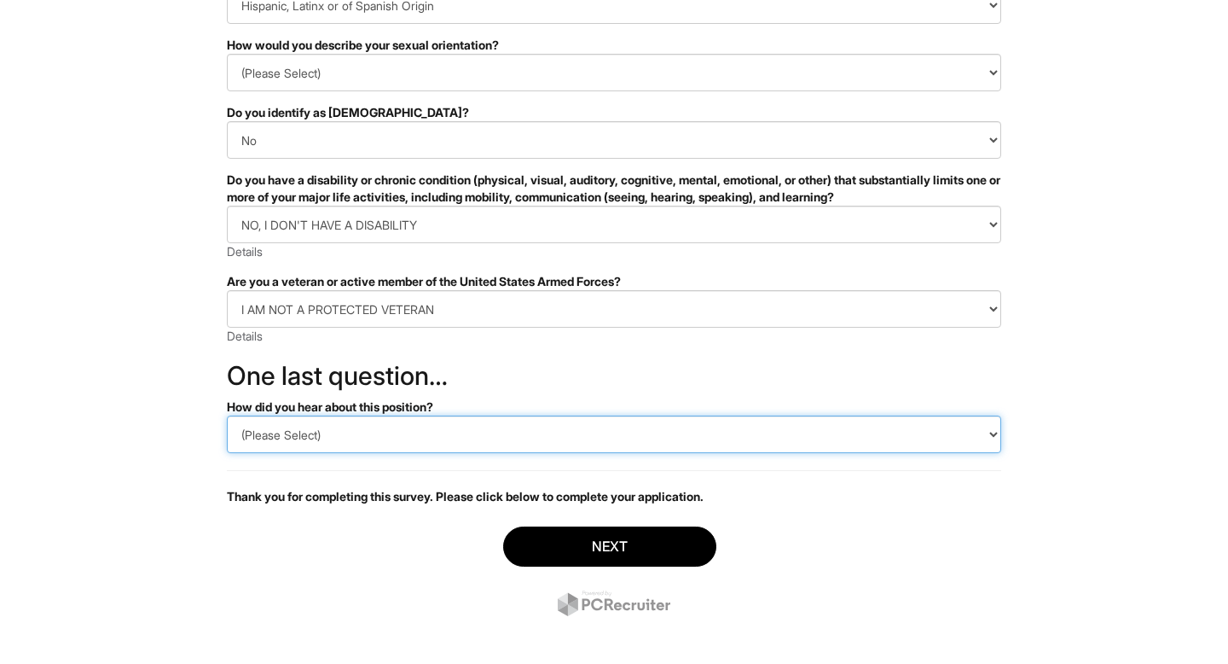
click at [551, 438] on select "(Please Select) CareerBuilder Indeed LinkedIn Monster Referral Other" at bounding box center [614, 434] width 774 height 38
click at [227, 415] on select "(Please Select) CareerBuilder Indeed LinkedIn Monster Referral Other" at bounding box center [614, 434] width 774 height 38
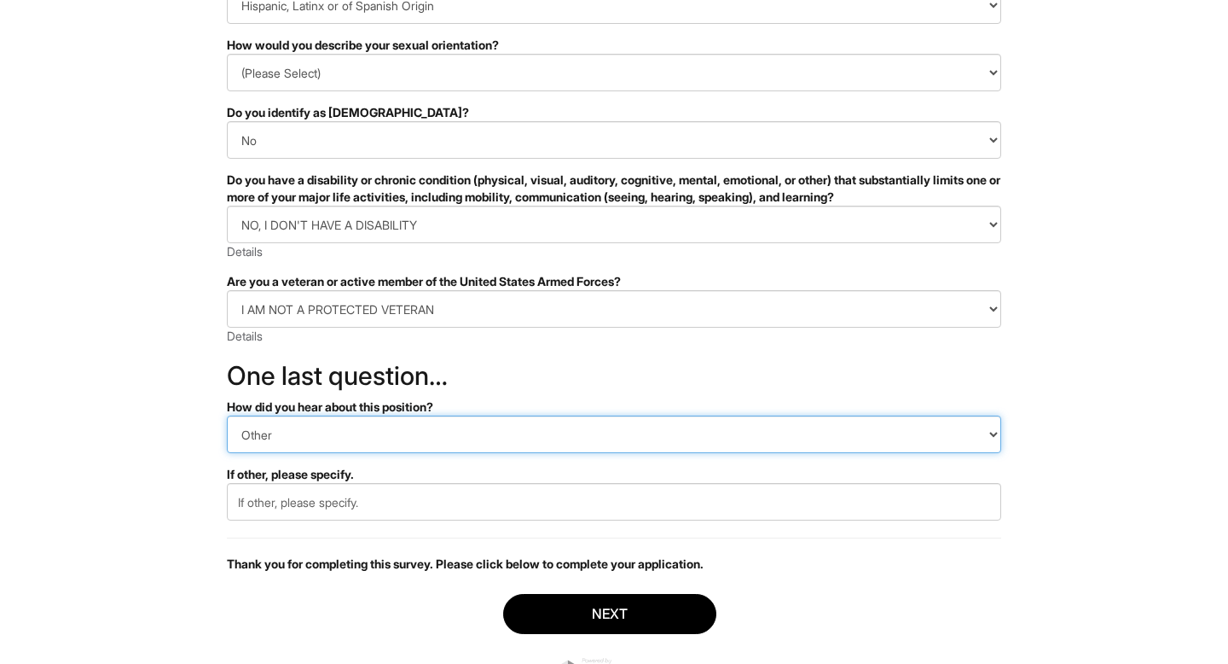
click at [547, 428] on select "(Please Select) CareerBuilder Indeed LinkedIn Monster Referral Other" at bounding box center [614, 434] width 774 height 38
select select "Referral"
click at [227, 415] on select "(Please Select) CareerBuilder Indeed LinkedIn Monster Referral Other" at bounding box center [614, 434] width 774 height 38
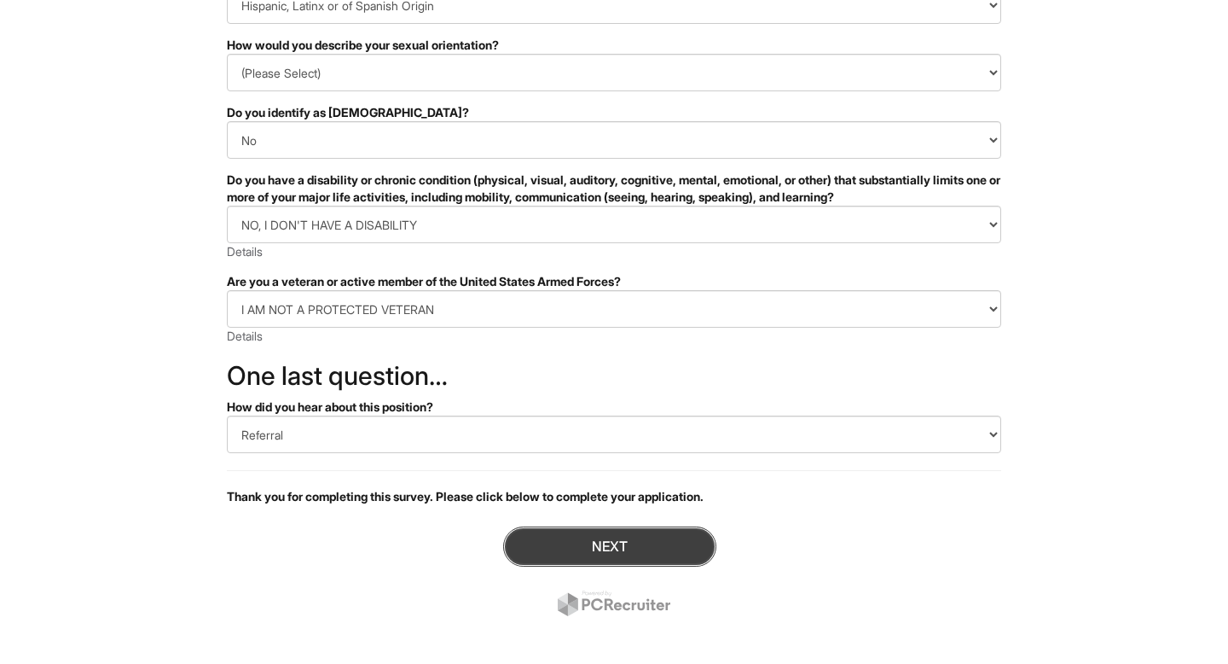
click at [579, 542] on button "Next" at bounding box center [609, 546] width 213 height 40
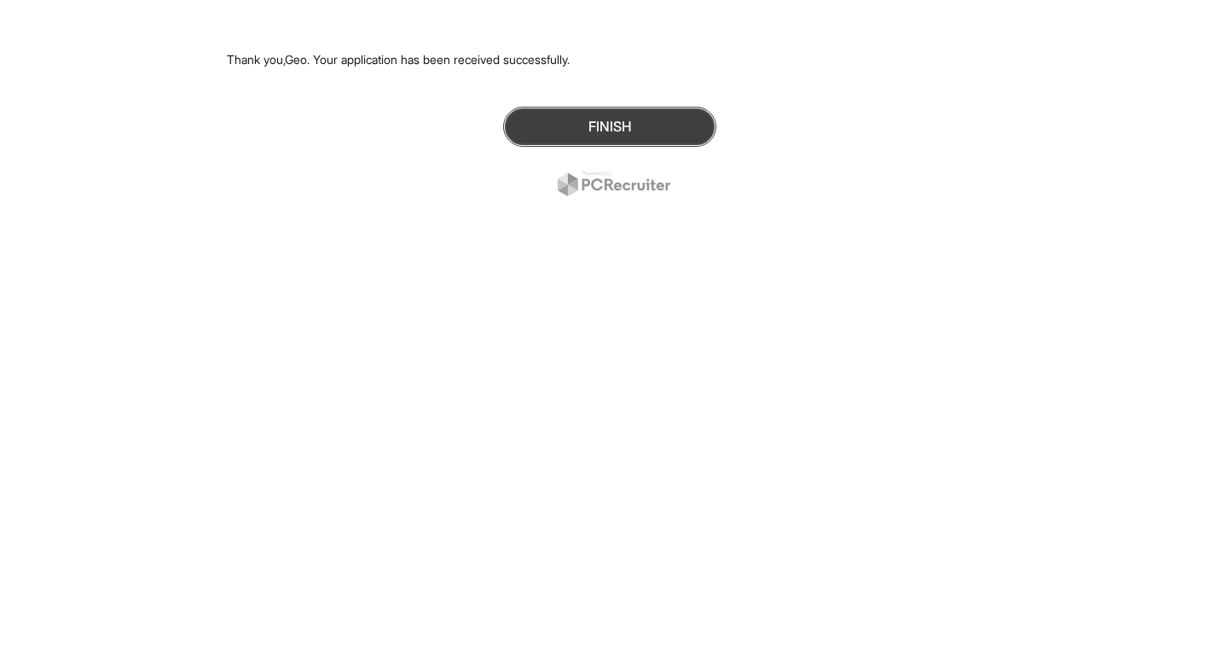
click at [557, 113] on button "Finish" at bounding box center [609, 127] width 213 height 40
